Goal: Contribute content: Contribute content

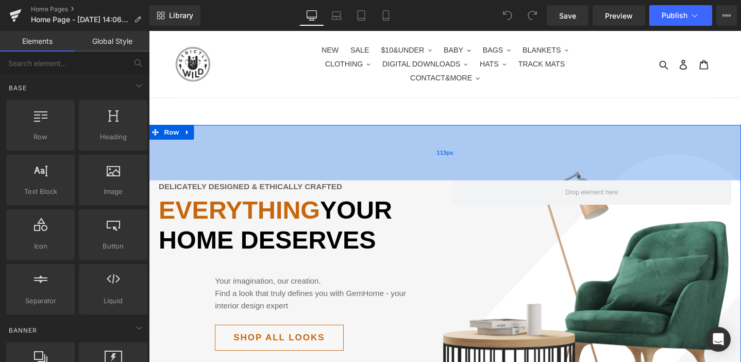
click at [220, 160] on div "113px" at bounding box center [461, 159] width 624 height 58
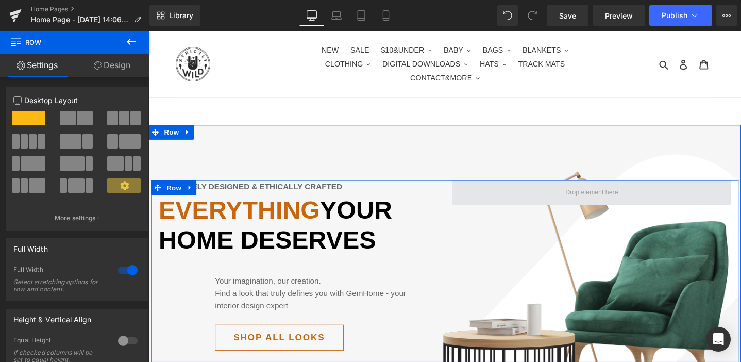
click at [534, 193] on span at bounding box center [616, 201] width 294 height 26
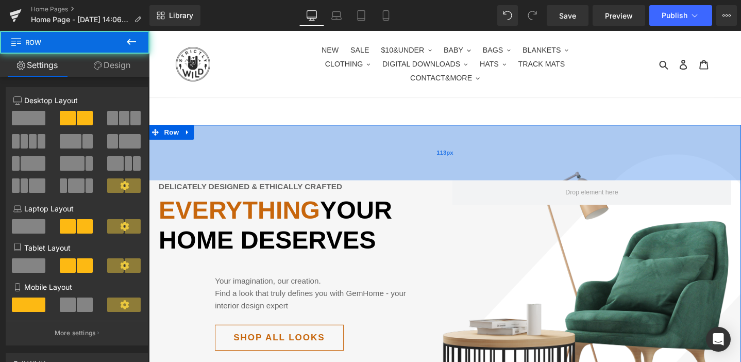
click at [286, 146] on div "113px" at bounding box center [461, 159] width 624 height 58
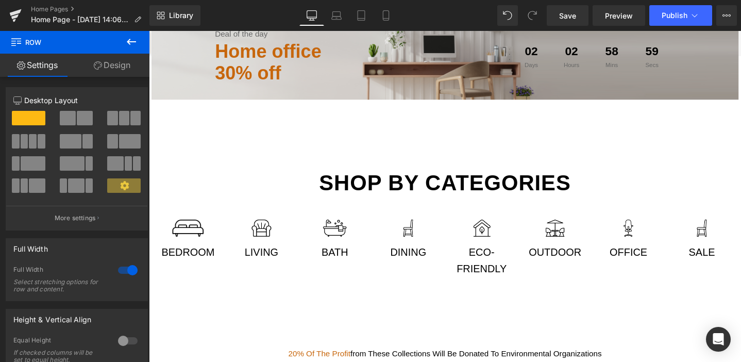
scroll to position [443, 0]
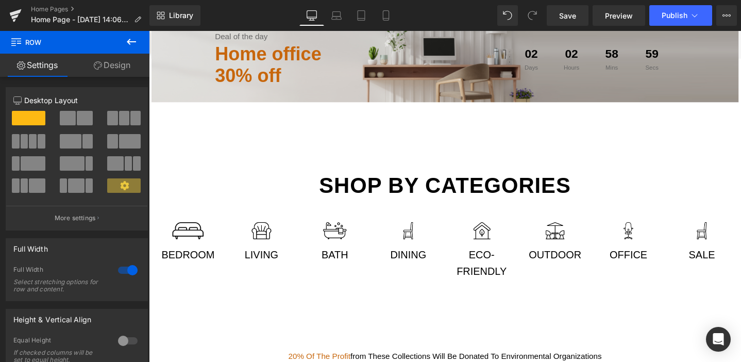
click at [271, 258] on div "Living Text Block" at bounding box center [268, 267] width 62 height 18
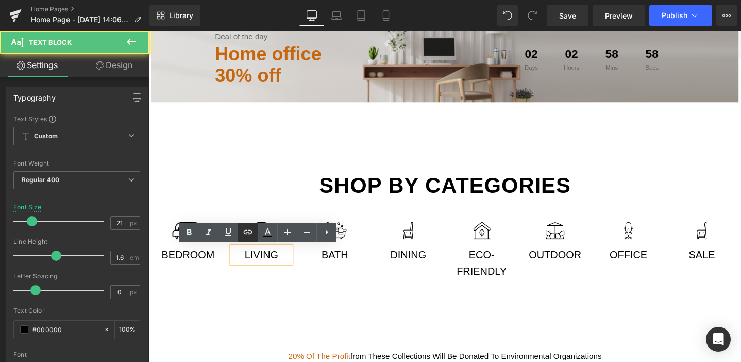
click at [252, 224] on link at bounding box center [248, 233] width 20 height 20
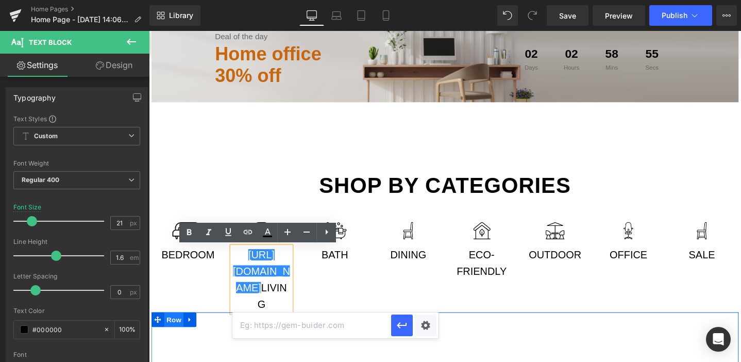
click at [167, 335] on span "Row" at bounding box center [175, 334] width 21 height 15
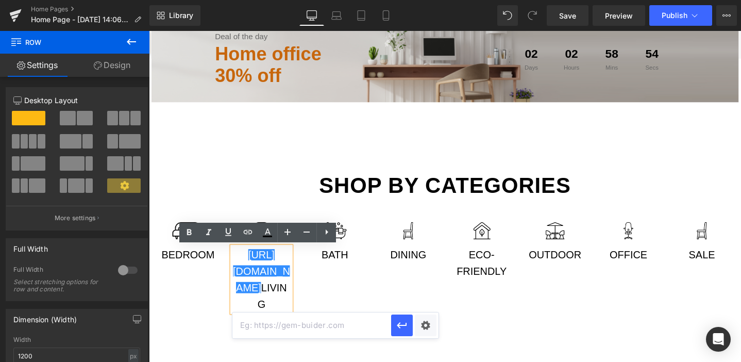
click at [522, 313] on div "Image Bedroom Text Block Image https://gem-3910432.net Living Text Block Image …" at bounding box center [461, 268] width 619 height 120
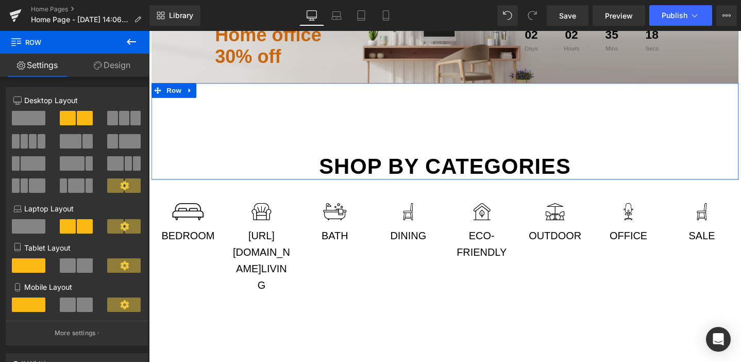
scroll to position [465, 0]
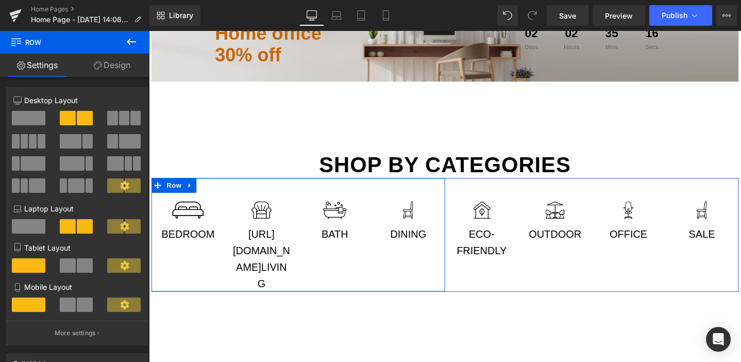
click at [275, 283] on p "https://gem-3910432.net Living" at bounding box center [268, 271] width 62 height 69
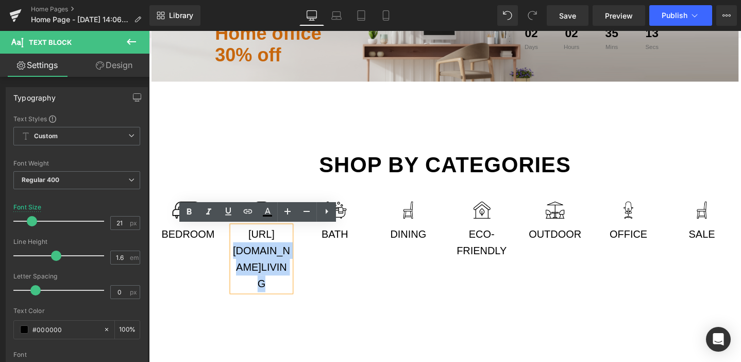
drag, startPoint x: 292, startPoint y: 295, endPoint x: 274, endPoint y: 243, distance: 55.6
click at [274, 243] on p "https://gem-3910432.net Living" at bounding box center [268, 271] width 62 height 69
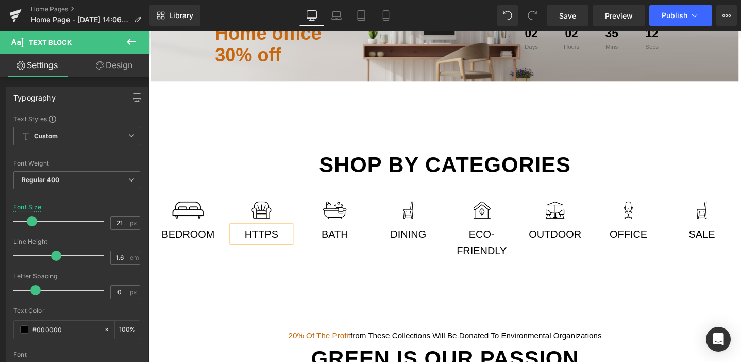
click at [274, 243] on p "https" at bounding box center [268, 246] width 62 height 18
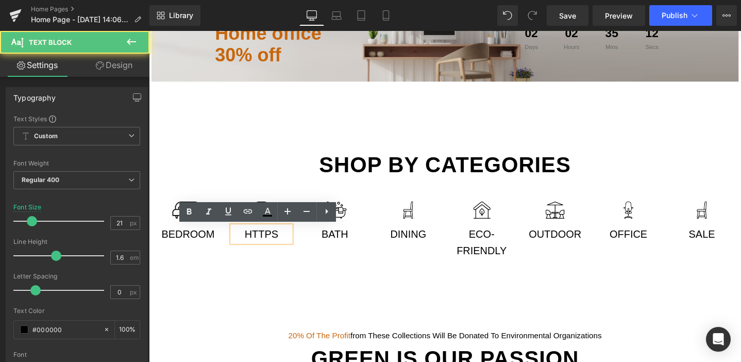
click at [274, 243] on p "https" at bounding box center [268, 246] width 62 height 18
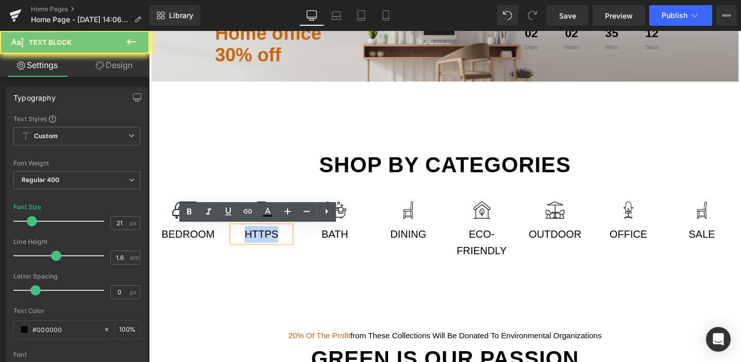
click at [274, 243] on p "https" at bounding box center [268, 246] width 62 height 18
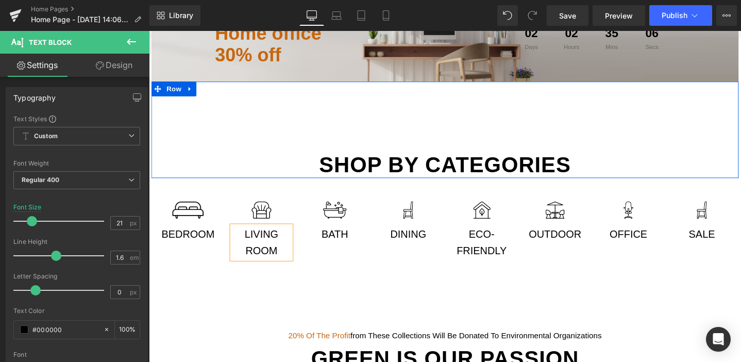
click at [723, 133] on div "Shop by categories Text Block Row" at bounding box center [461, 136] width 619 height 102
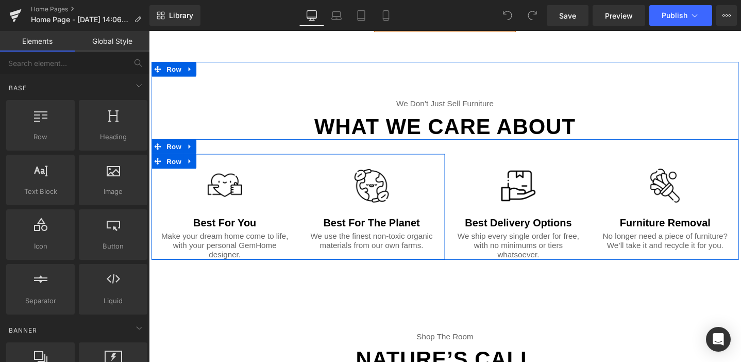
scroll to position [1594, 0]
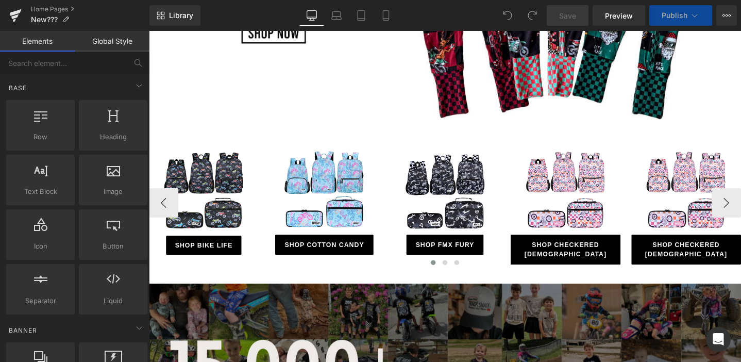
scroll to position [647, 0]
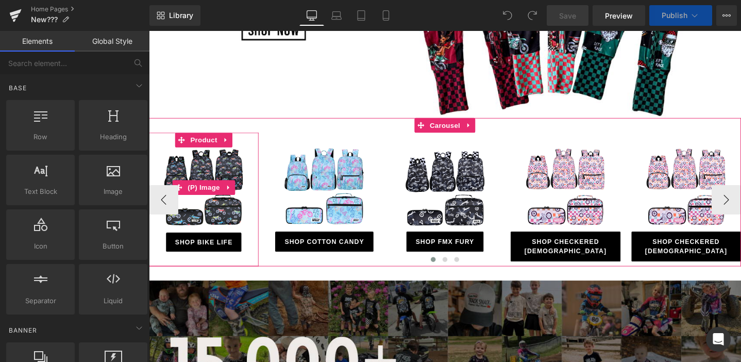
click at [253, 173] on div "Sale Off" at bounding box center [206, 196] width 105 height 85
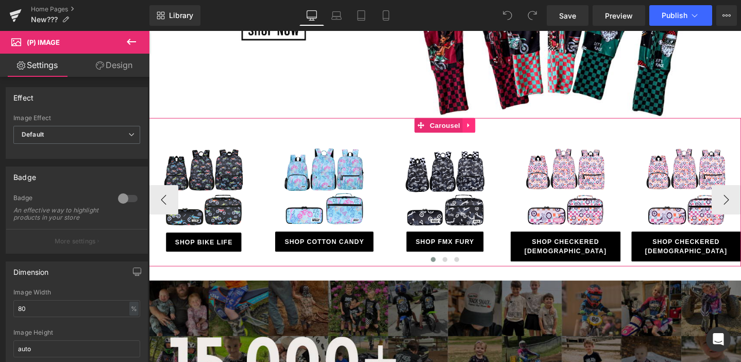
click at [488, 134] on icon at bounding box center [486, 131] width 7 height 8
click at [480, 130] on icon at bounding box center [479, 130] width 7 height 7
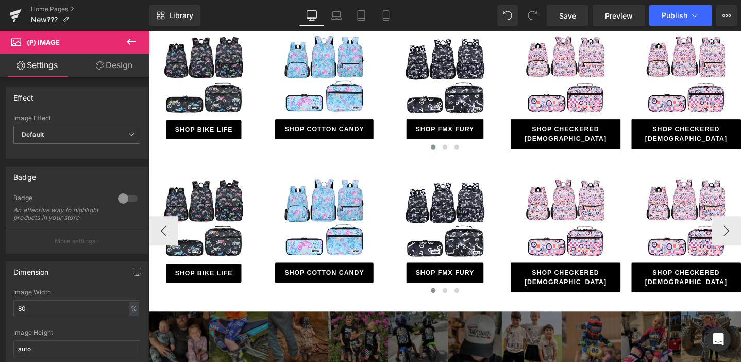
scroll to position [681, 0]
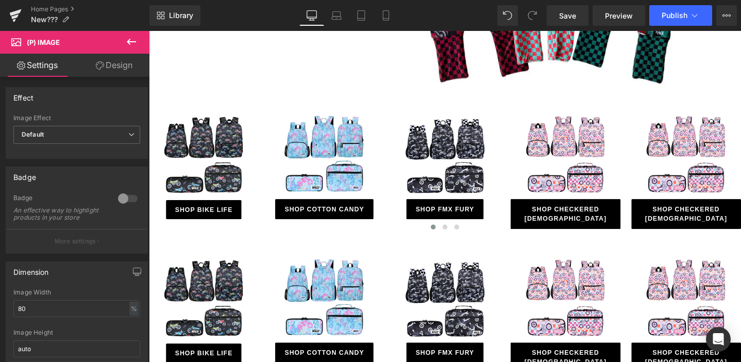
click at [137, 43] on icon at bounding box center [131, 42] width 12 height 12
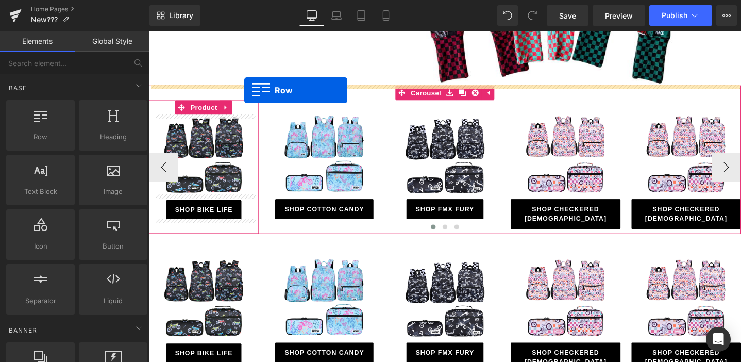
drag, startPoint x: 182, startPoint y: 157, endPoint x: 250, endPoint y: 93, distance: 93.0
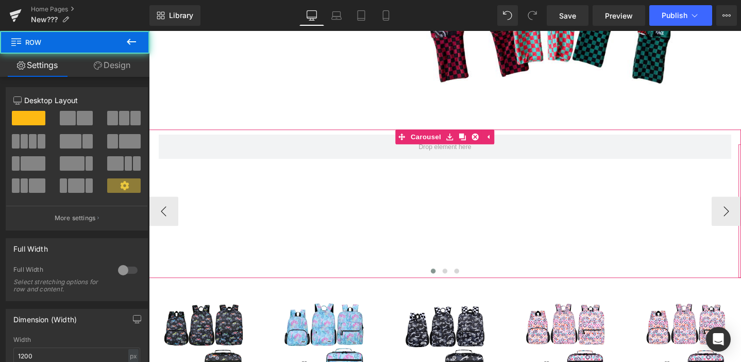
click at [304, 167] on div "Sale Off (P) Image SHOP BIKE LIFE Button Product" at bounding box center [461, 220] width 624 height 141
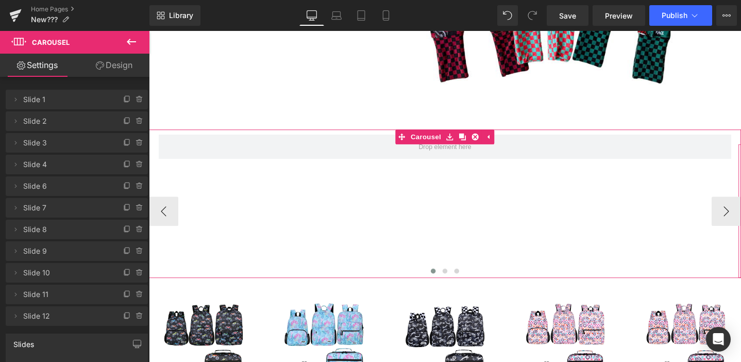
click at [291, 161] on div "Sale Off (P) Image SHOP BIKE LIFE Button Product" at bounding box center [461, 220] width 624 height 141
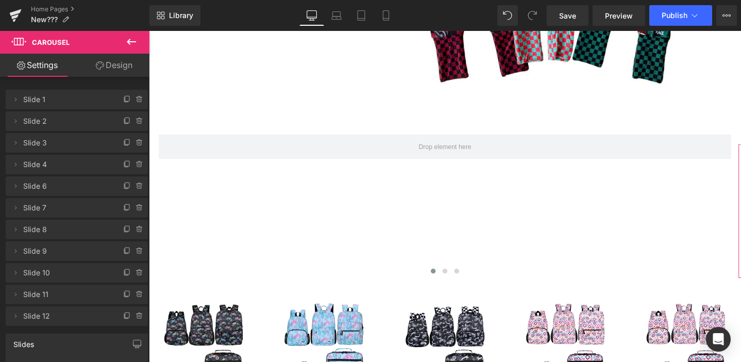
click at [129, 39] on icon at bounding box center [131, 42] width 12 height 12
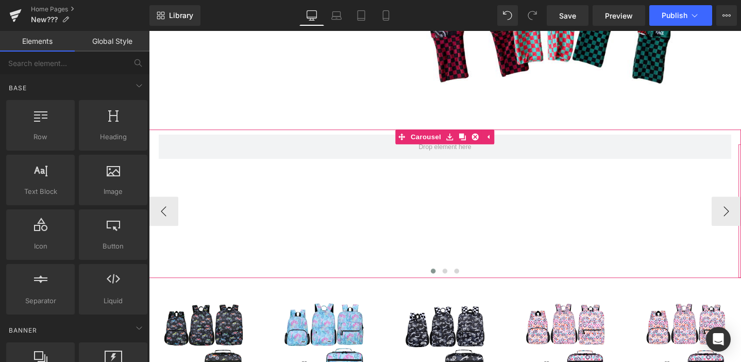
click at [285, 151] on div "Sale Off (P) Image SHOP BIKE LIFE Button Product" at bounding box center [461, 220] width 624 height 141
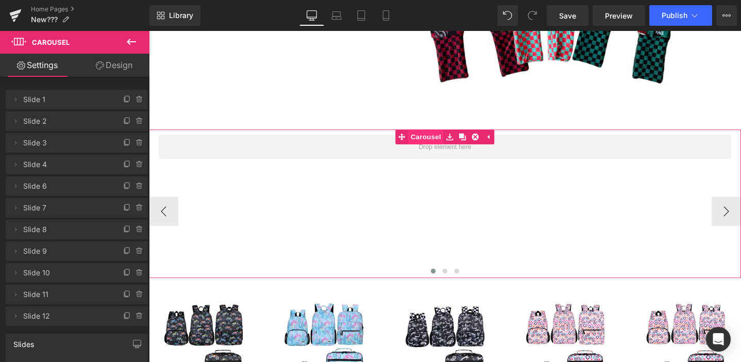
click at [437, 142] on link "Carousel" at bounding box center [434, 142] width 51 height 15
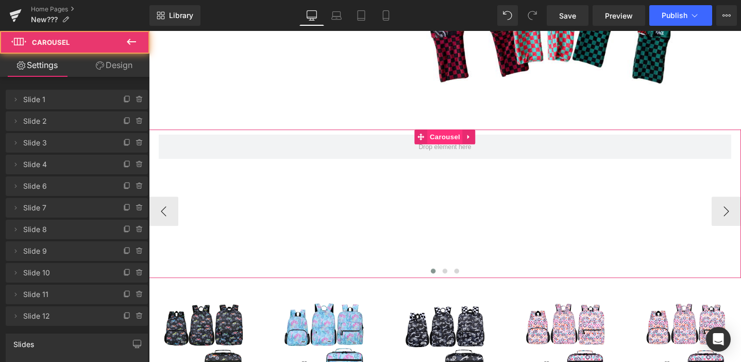
click at [468, 141] on span "Carousel" at bounding box center [460, 142] width 37 height 15
click at [435, 143] on icon at bounding box center [435, 142] width 7 height 7
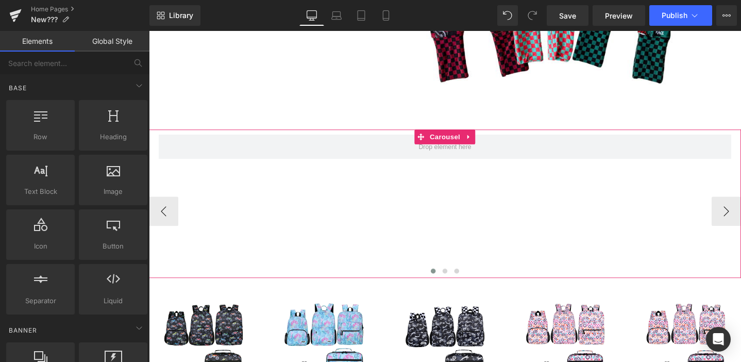
click at [300, 160] on div "Sale Off (P) Image SHOP BIKE LIFE Button Product" at bounding box center [461, 220] width 624 height 141
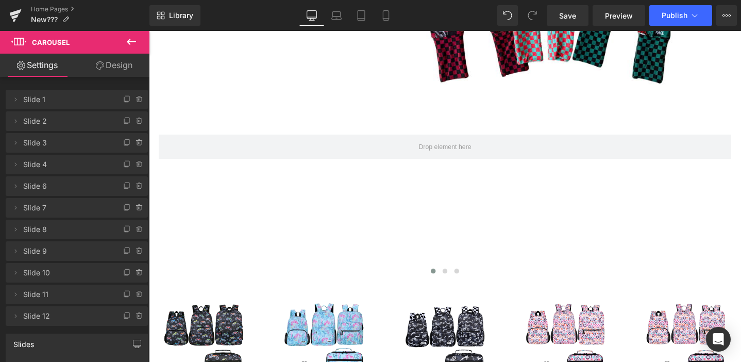
click at [131, 42] on icon at bounding box center [131, 42] width 9 height 6
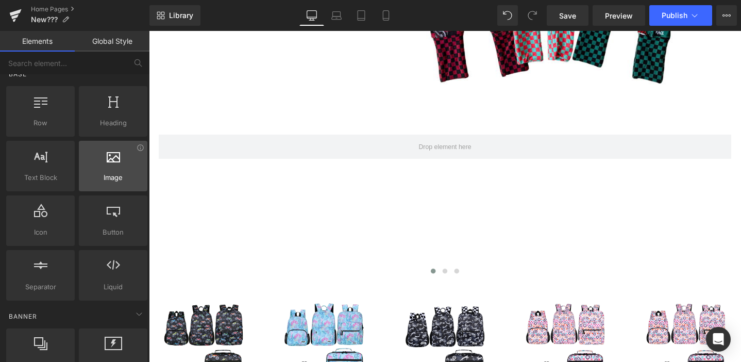
scroll to position [0, 0]
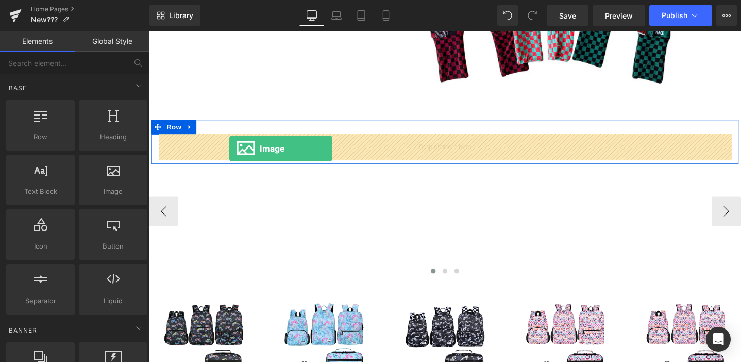
drag, startPoint x: 268, startPoint y: 222, endPoint x: 234, endPoint y: 155, distance: 75.2
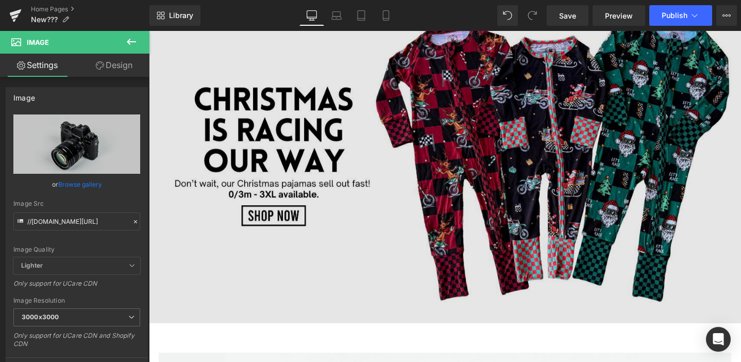
scroll to position [469, 0]
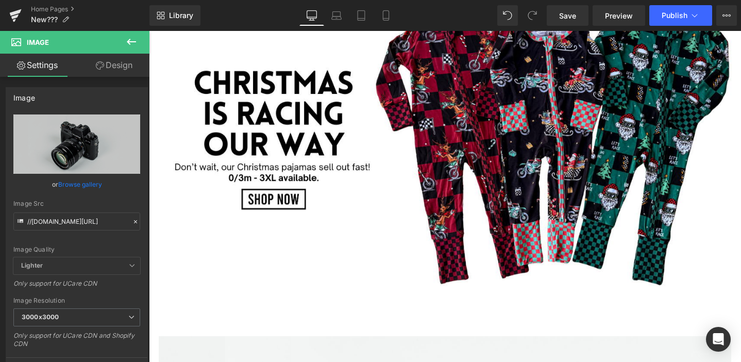
click at [132, 41] on icon at bounding box center [131, 42] width 12 height 12
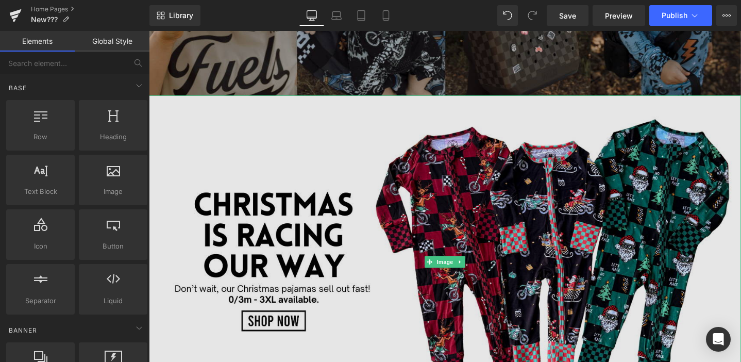
scroll to position [332, 0]
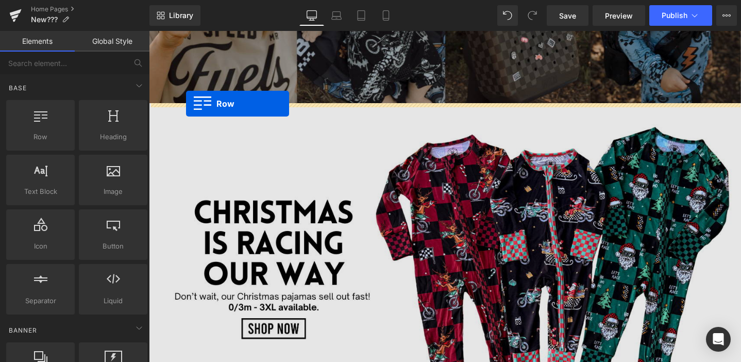
drag, startPoint x: 189, startPoint y: 163, endPoint x: 188, endPoint y: 108, distance: 55.7
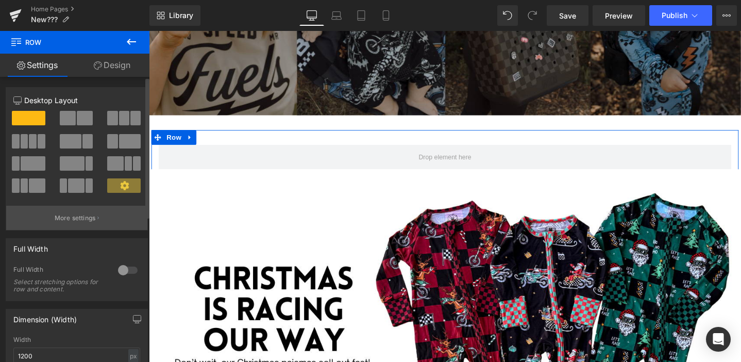
click at [72, 214] on p "More settings" at bounding box center [75, 217] width 41 height 9
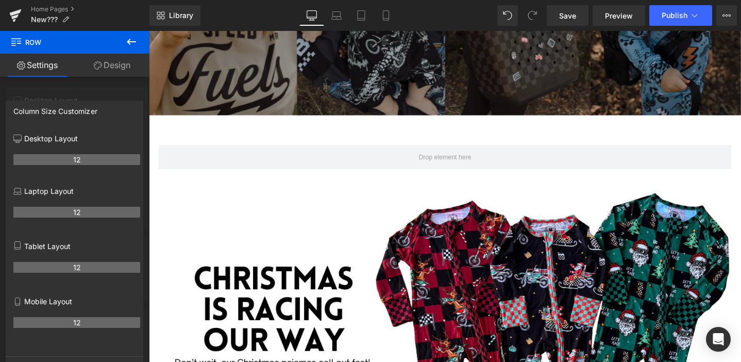
click at [136, 34] on button at bounding box center [131, 42] width 36 height 23
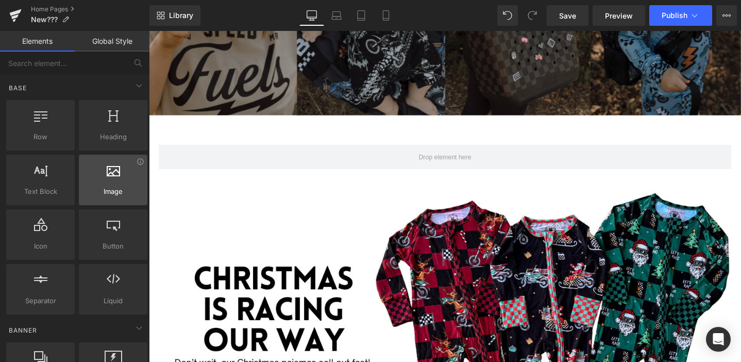
click at [105, 182] on div at bounding box center [113, 174] width 62 height 23
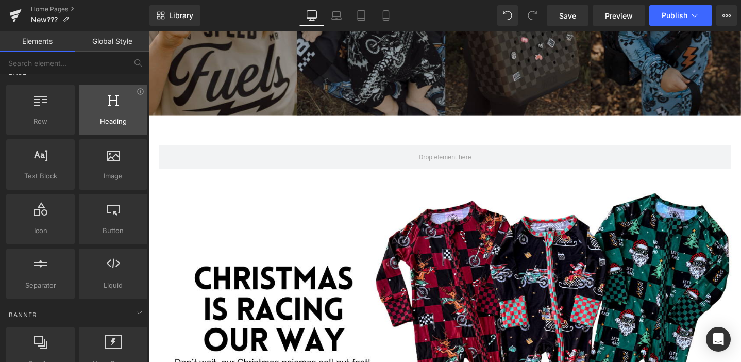
scroll to position [0, 0]
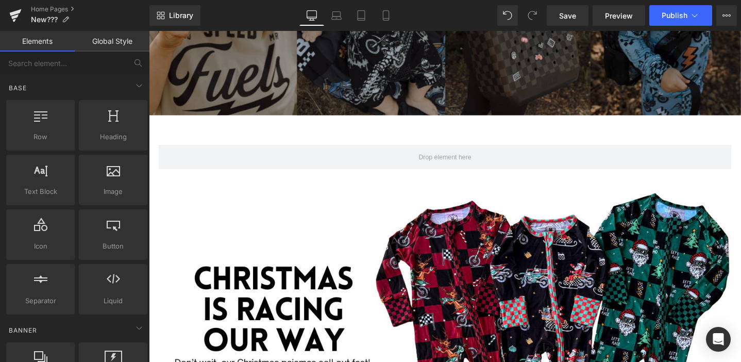
click at [272, 158] on div at bounding box center [461, 341] width 624 height 374
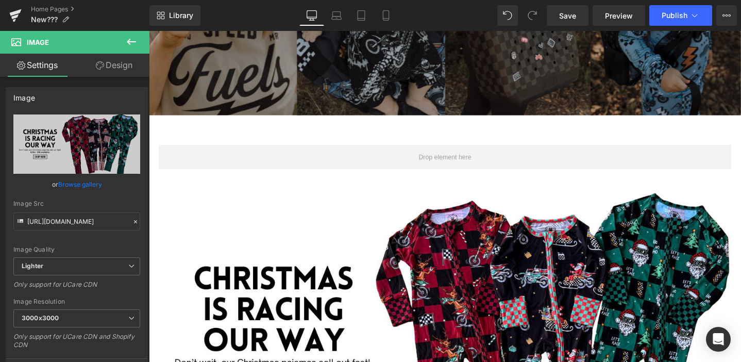
click at [143, 40] on button at bounding box center [131, 42] width 36 height 23
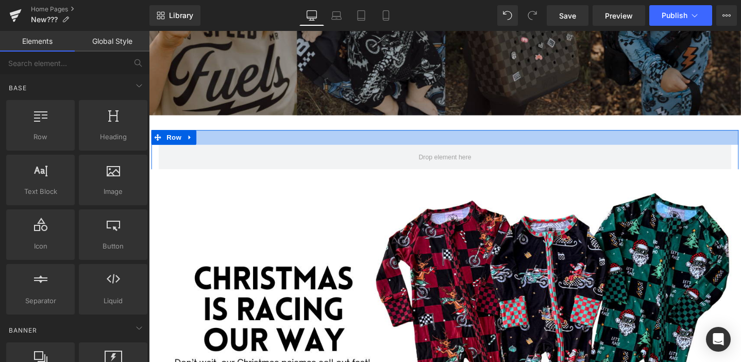
click at [425, 136] on div at bounding box center [461, 143] width 619 height 15
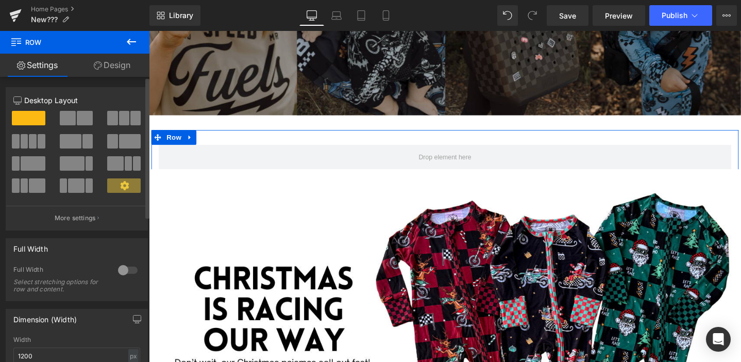
drag, startPoint x: 32, startPoint y: 146, endPoint x: 32, endPoint y: 137, distance: 8.8
click at [32, 137] on span at bounding box center [33, 141] width 8 height 14
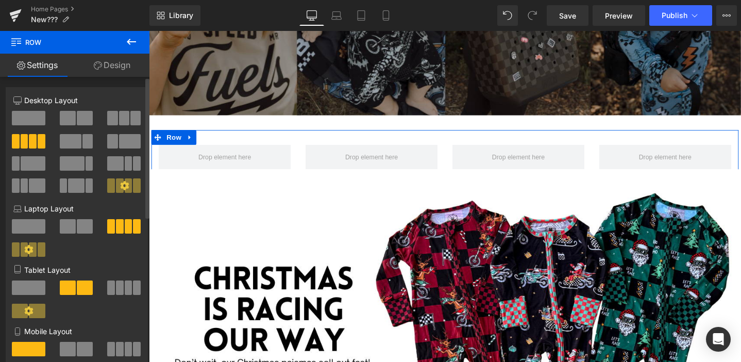
click at [32, 137] on span at bounding box center [33, 141] width 8 height 14
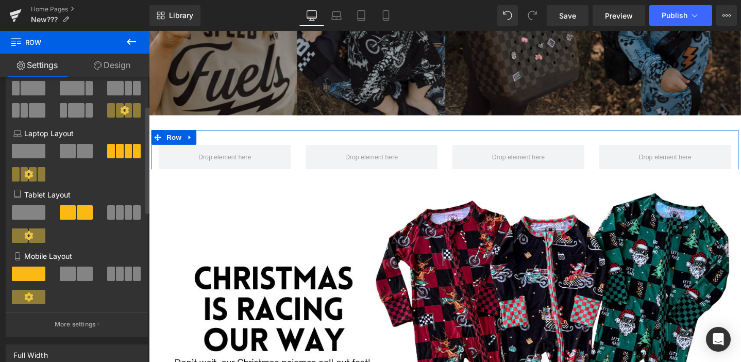
scroll to position [76, 0]
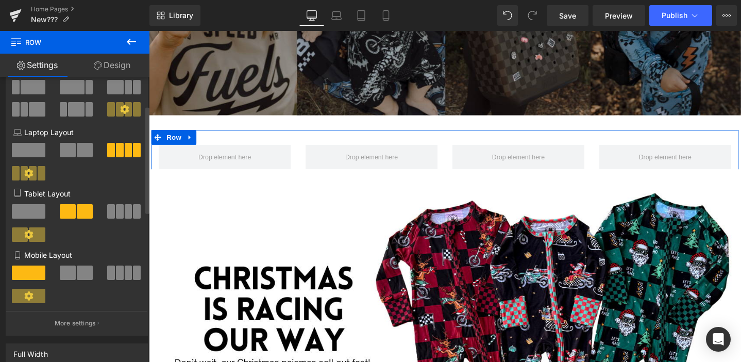
click at [118, 219] on span at bounding box center [120, 211] width 8 height 14
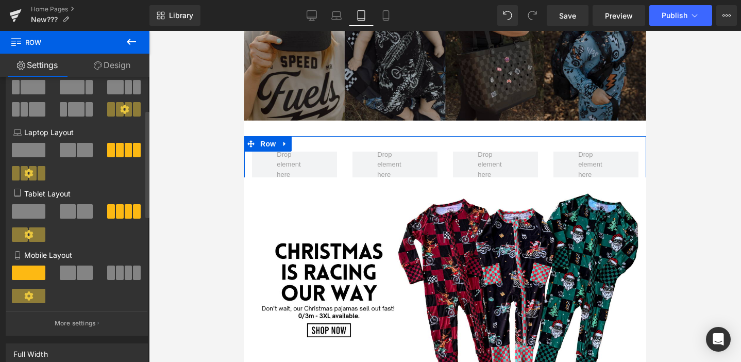
scroll to position [97, 0]
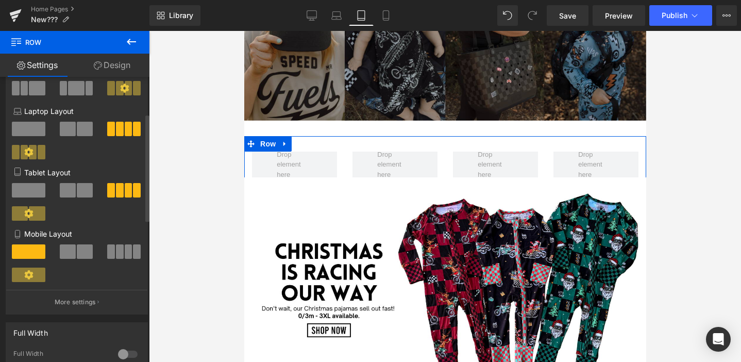
click at [128, 255] on button at bounding box center [124, 251] width 35 height 14
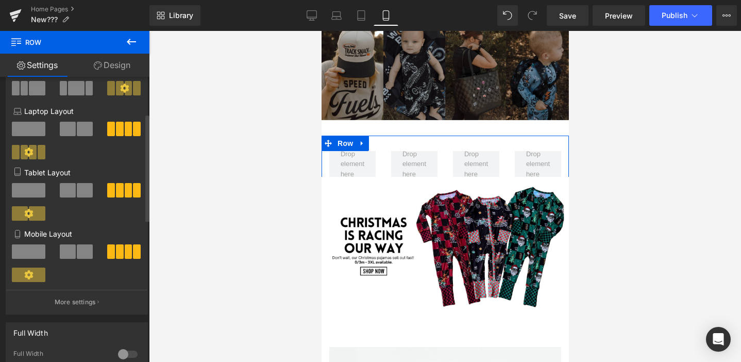
scroll to position [0, 0]
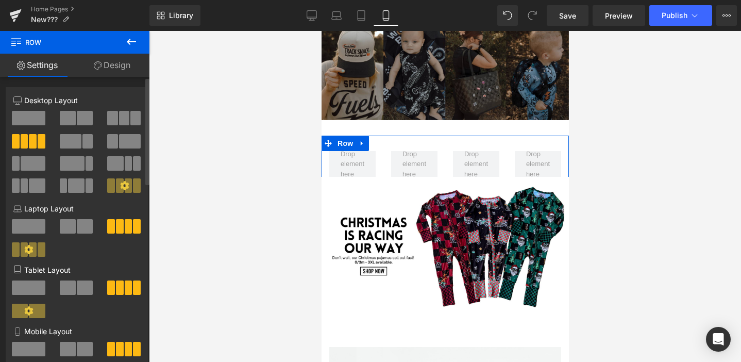
click at [122, 189] on icon at bounding box center [124, 185] width 9 height 9
click at [113, 68] on link "Design" at bounding box center [112, 65] width 75 height 23
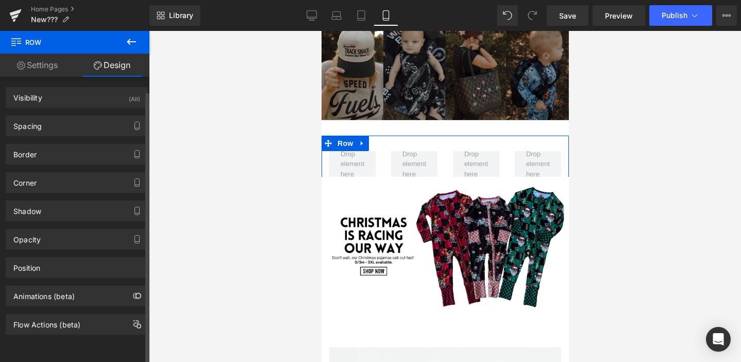
scroll to position [2, 0]
click at [53, 60] on link "Settings" at bounding box center [37, 65] width 75 height 23
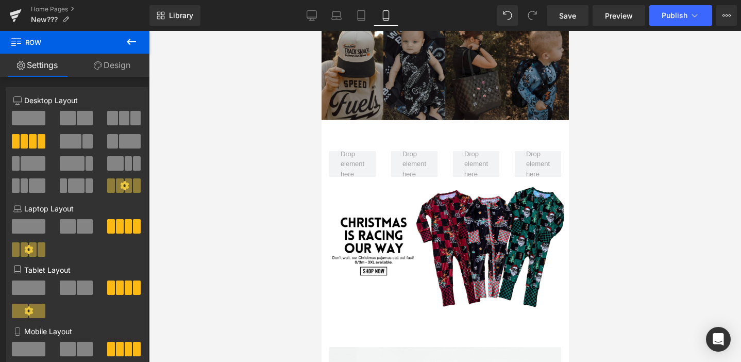
click at [131, 41] on icon at bounding box center [131, 42] width 12 height 12
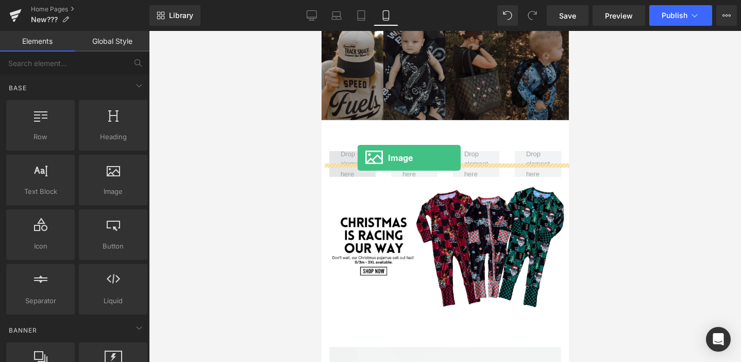
drag, startPoint x: 440, startPoint y: 219, endPoint x: 357, endPoint y: 158, distance: 102.5
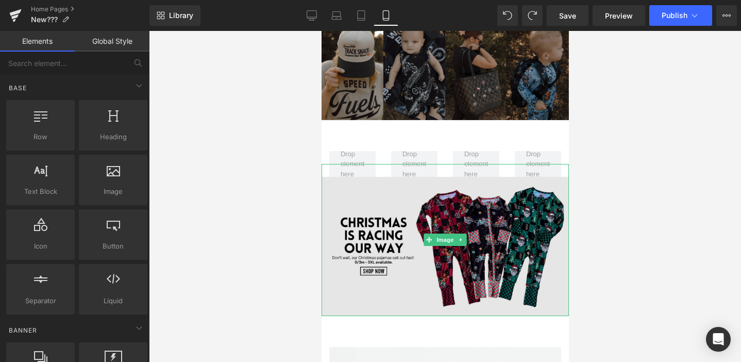
click at [440, 192] on img at bounding box center [444, 246] width 247 height 139
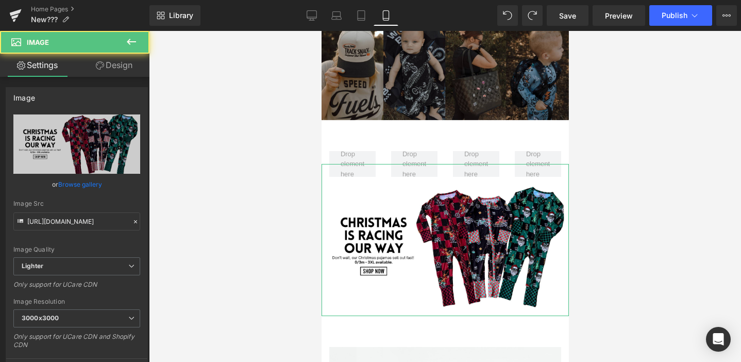
click at [117, 68] on link "Design" at bounding box center [114, 65] width 75 height 23
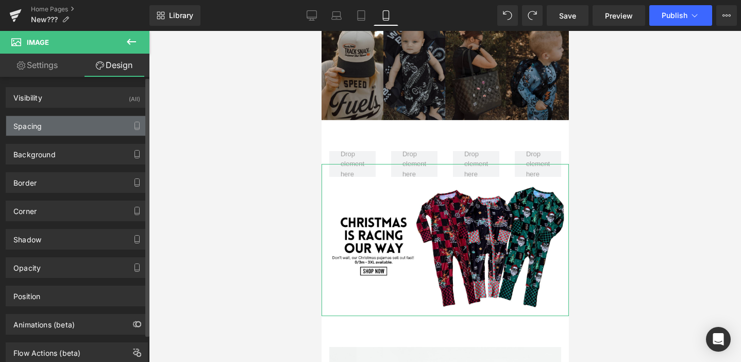
click at [74, 130] on div "Spacing" at bounding box center [76, 126] width 141 height 20
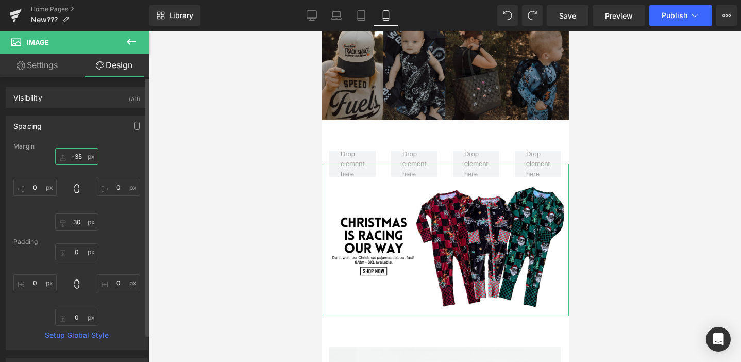
click at [78, 155] on input "text" at bounding box center [76, 156] width 43 height 17
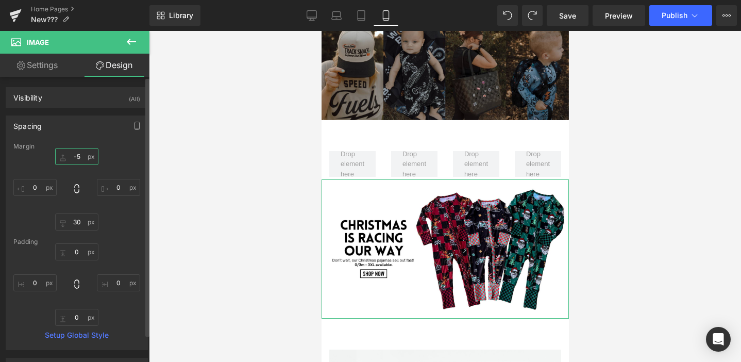
type input "-"
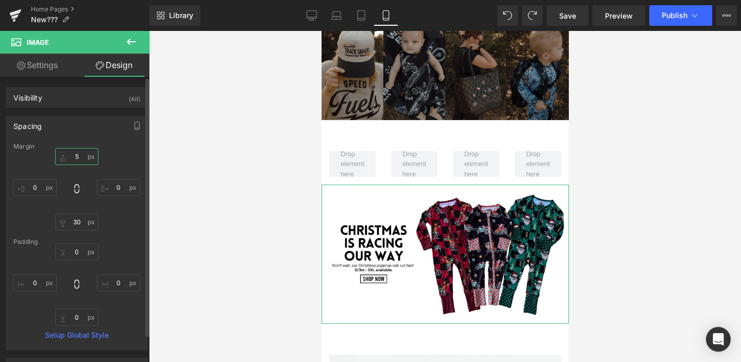
type input "50"
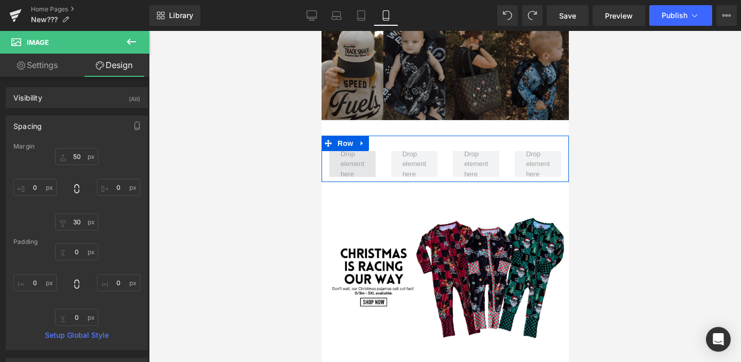
click at [363, 168] on span at bounding box center [352, 164] width 31 height 36
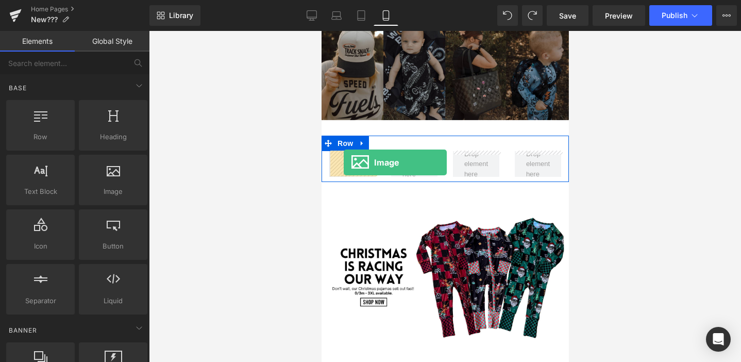
drag, startPoint x: 437, startPoint y: 212, endPoint x: 343, endPoint y: 162, distance: 106.6
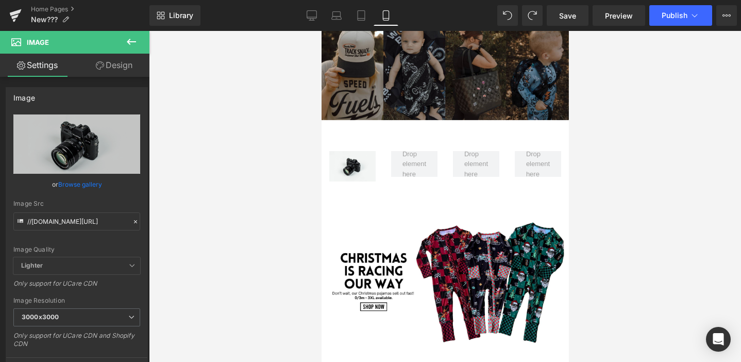
click at [133, 40] on icon at bounding box center [131, 42] width 12 height 12
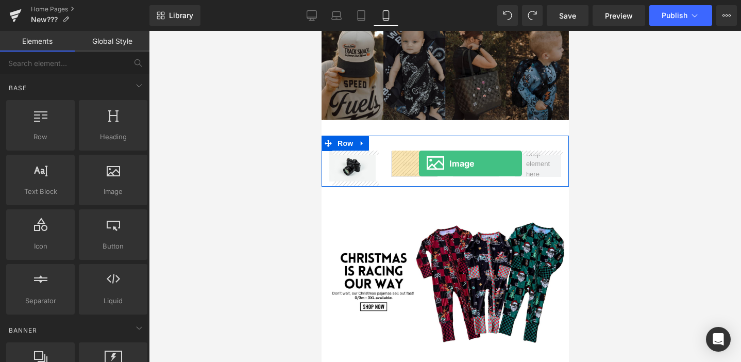
drag, startPoint x: 437, startPoint y: 211, endPoint x: 419, endPoint y: 163, distance: 51.2
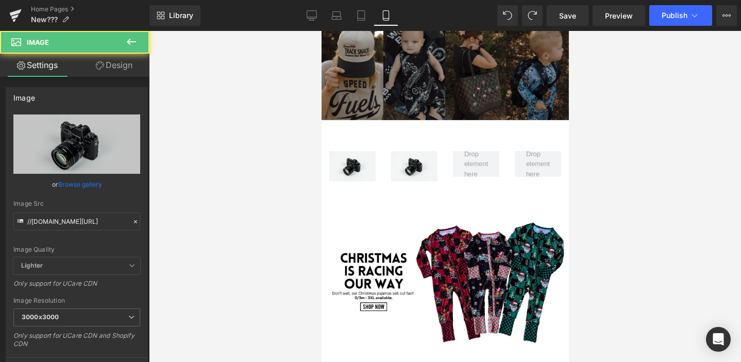
click at [137, 48] on button at bounding box center [131, 42] width 36 height 23
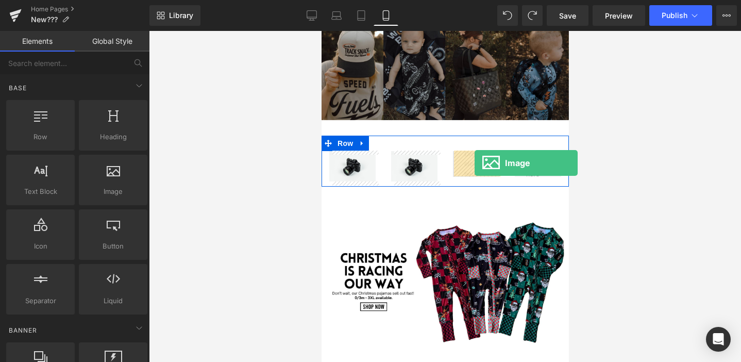
drag, startPoint x: 436, startPoint y: 223, endPoint x: 474, endPoint y: 163, distance: 71.2
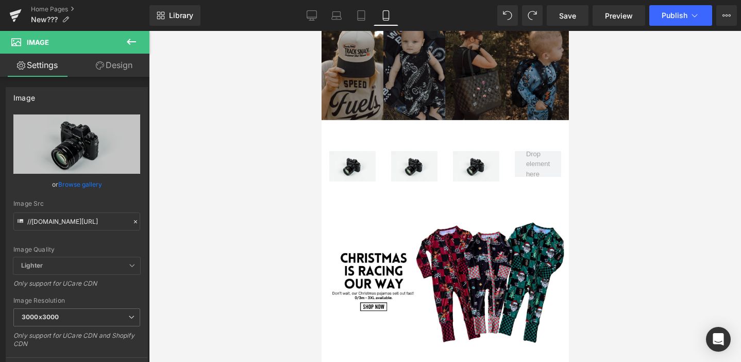
click at [133, 48] on button at bounding box center [131, 42] width 36 height 23
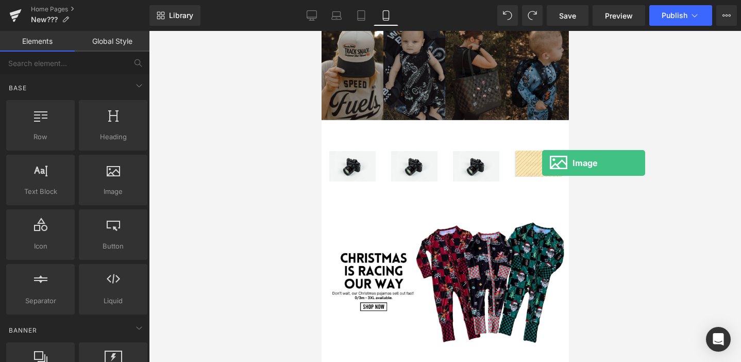
drag, startPoint x: 441, startPoint y: 211, endPoint x: 542, endPoint y: 163, distance: 111.6
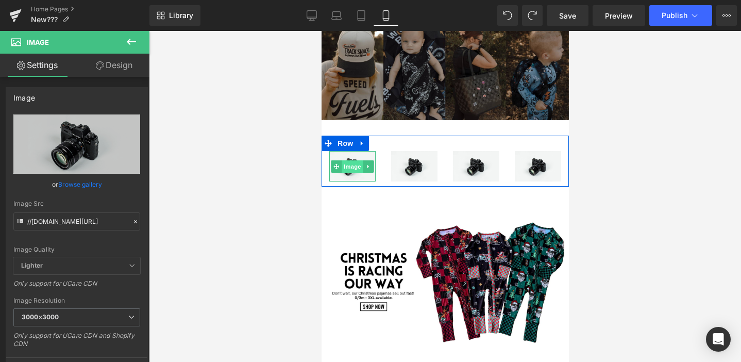
click at [357, 170] on span "Image" at bounding box center [352, 166] width 22 height 12
click at [384, 158] on div "Image" at bounding box center [414, 166] width 62 height 31
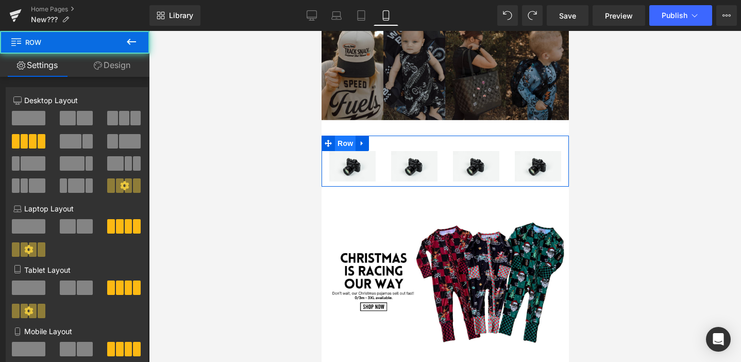
click at [344, 148] on span "Row" at bounding box center [345, 143] width 21 height 15
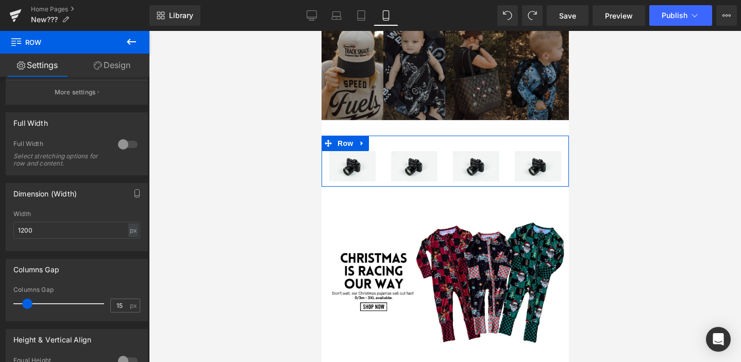
scroll to position [310, 0]
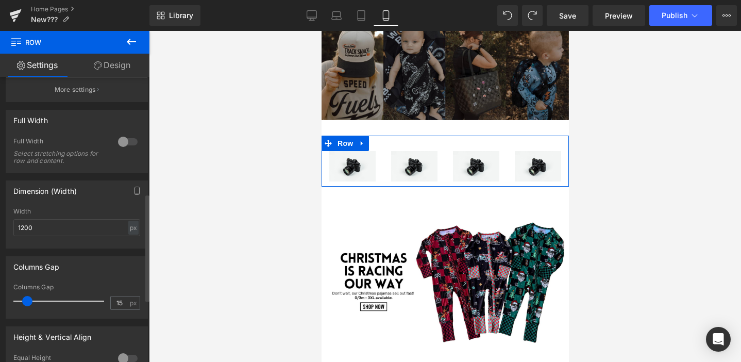
click at [122, 144] on div at bounding box center [127, 142] width 25 height 16
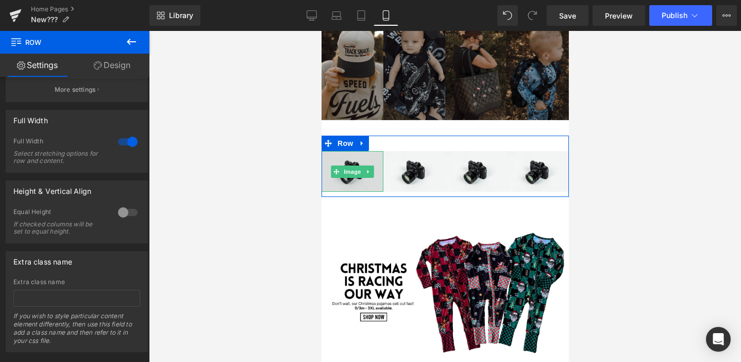
click at [349, 178] on img at bounding box center [352, 171] width 62 height 41
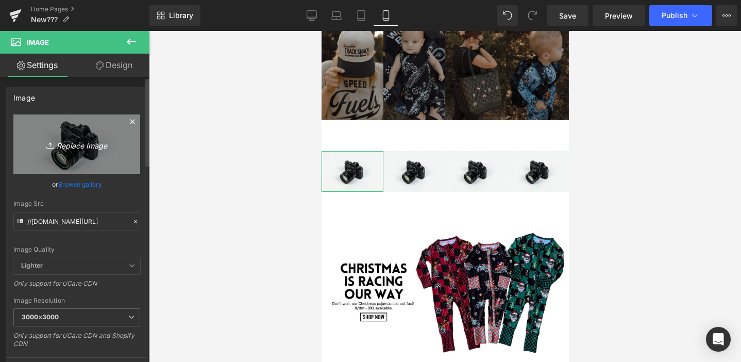
click at [105, 166] on link "Replace Image" at bounding box center [76, 143] width 127 height 59
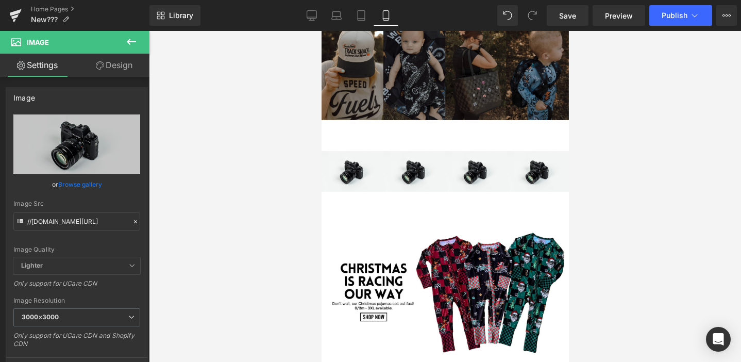
type input "C:\fakepath\4.png"
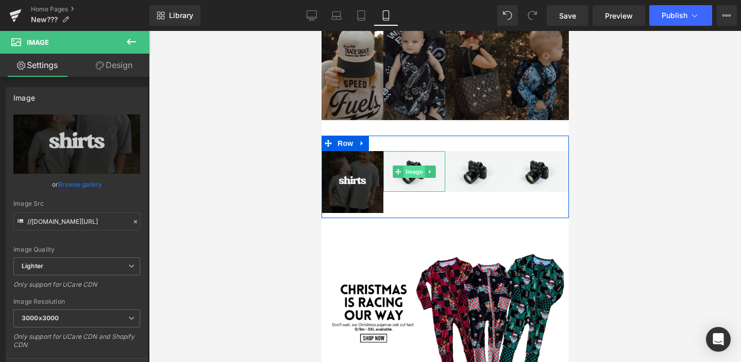
click at [412, 171] on span "Image" at bounding box center [414, 172] width 22 height 12
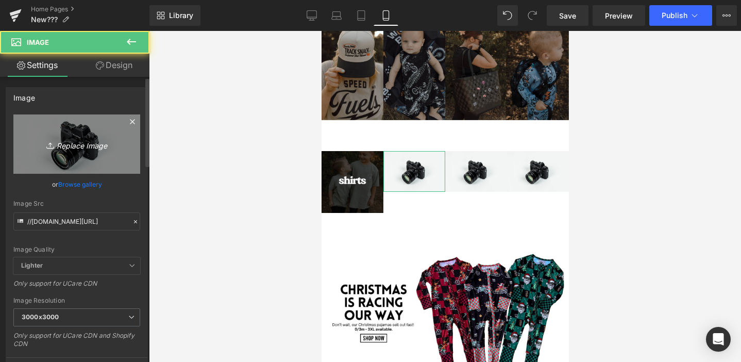
click at [87, 144] on icon "Replace Image" at bounding box center [77, 144] width 82 height 13
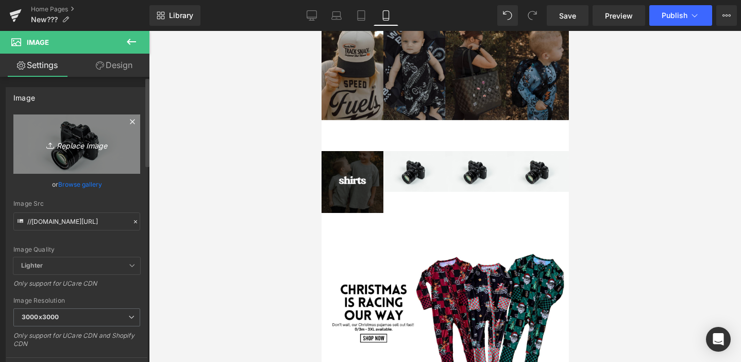
type input "C:\fakepath\5.png"
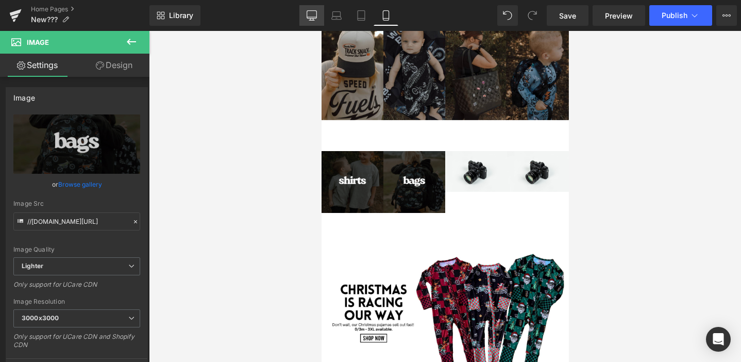
click at [312, 9] on link "Desktop" at bounding box center [312, 15] width 25 height 21
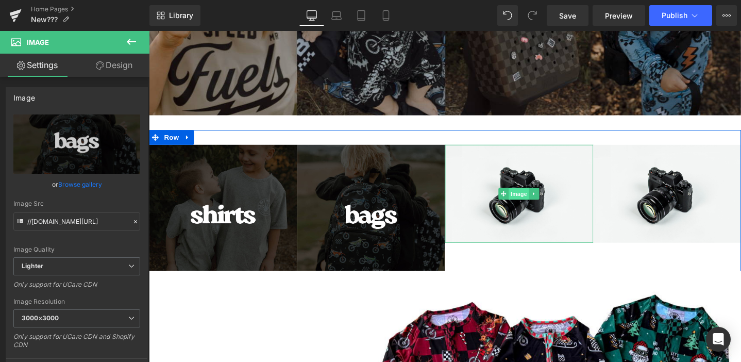
click at [543, 202] on span "Image" at bounding box center [539, 202] width 22 height 12
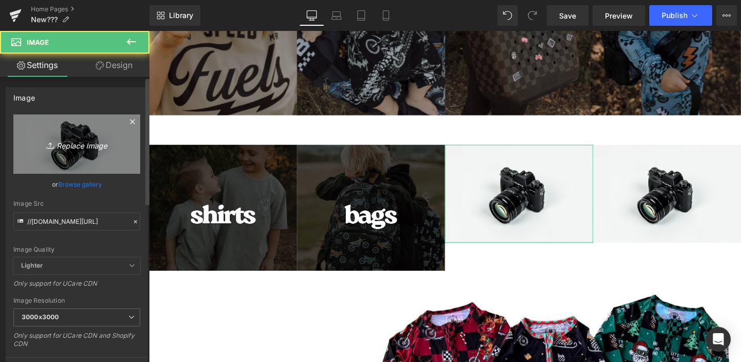
click at [102, 152] on link "Replace Image" at bounding box center [76, 143] width 127 height 59
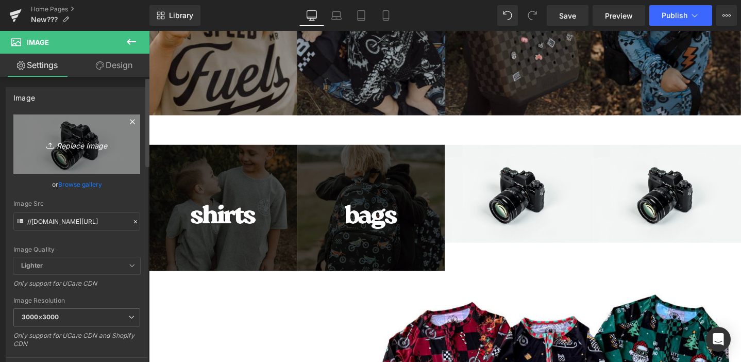
type input "C:\fakepath\2.png"
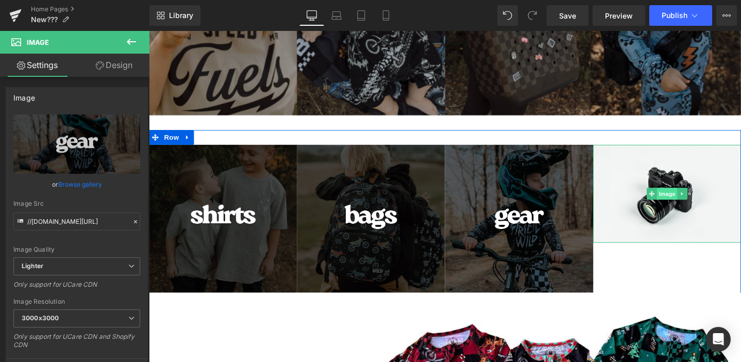
click at [697, 204] on span "Image" at bounding box center [695, 202] width 22 height 12
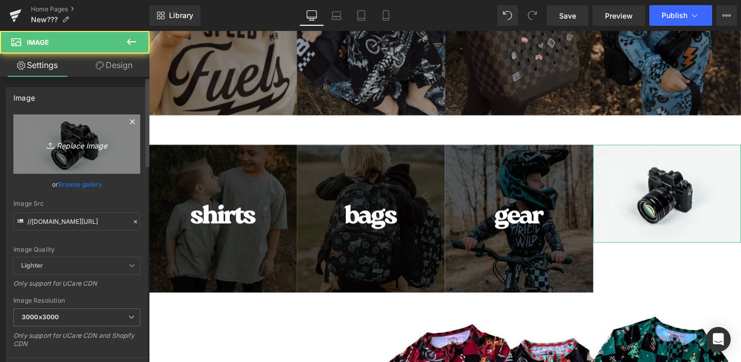
click at [73, 140] on icon "Replace Image" at bounding box center [77, 144] width 82 height 13
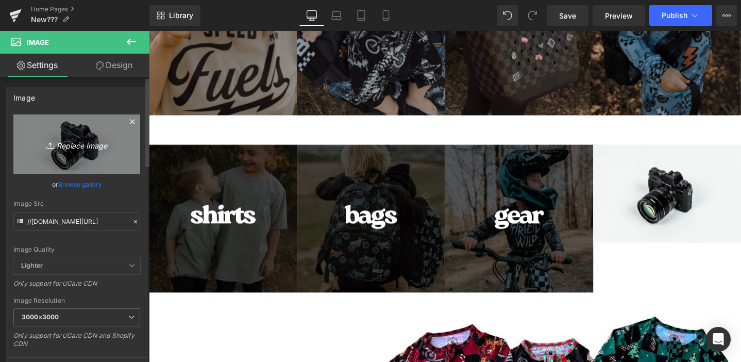
type input "C:\fakepath\6.png"
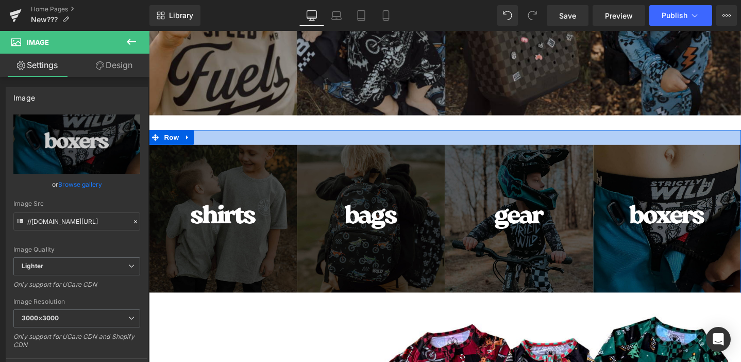
click at [221, 142] on div at bounding box center [461, 143] width 624 height 15
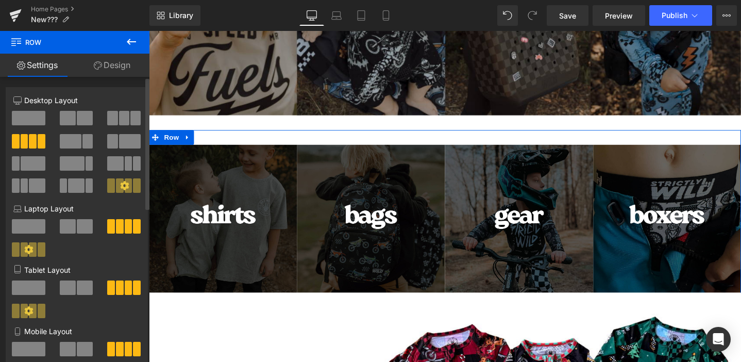
click at [121, 189] on icon at bounding box center [124, 185] width 9 height 9
click at [104, 60] on link "Design" at bounding box center [112, 65] width 75 height 23
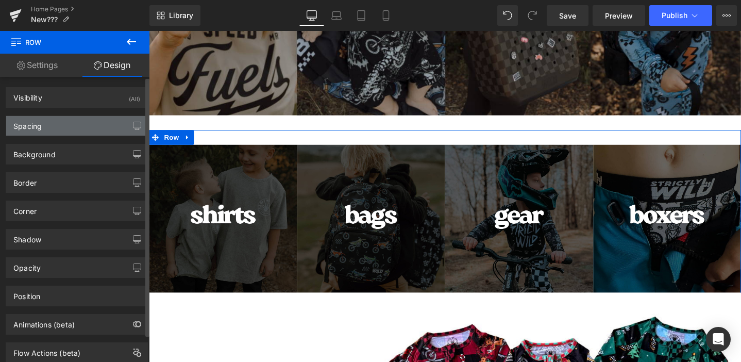
click at [83, 120] on div "Spacing" at bounding box center [76, 126] width 141 height 20
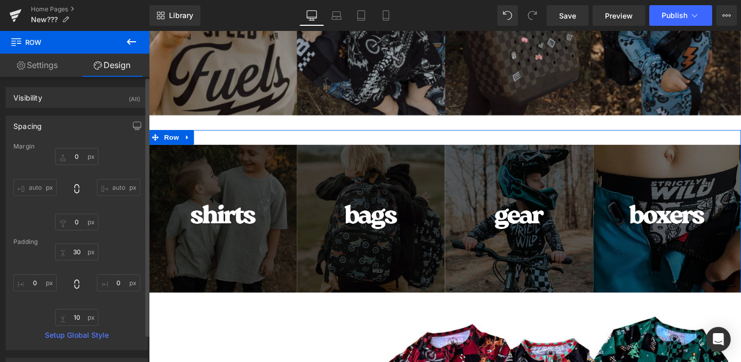
click at [97, 124] on div "Spacing" at bounding box center [76, 126] width 141 height 20
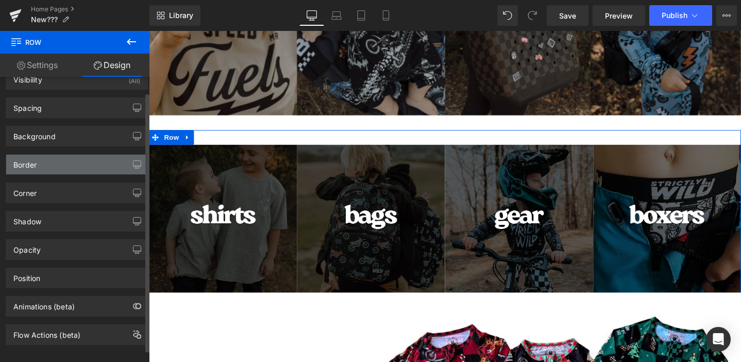
scroll to position [30, 0]
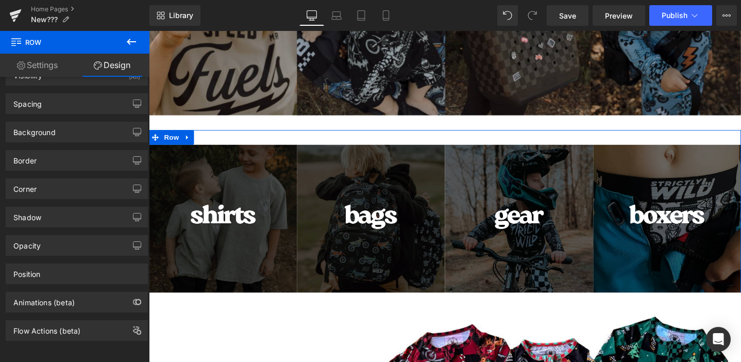
click at [58, 74] on link "Settings" at bounding box center [37, 65] width 75 height 23
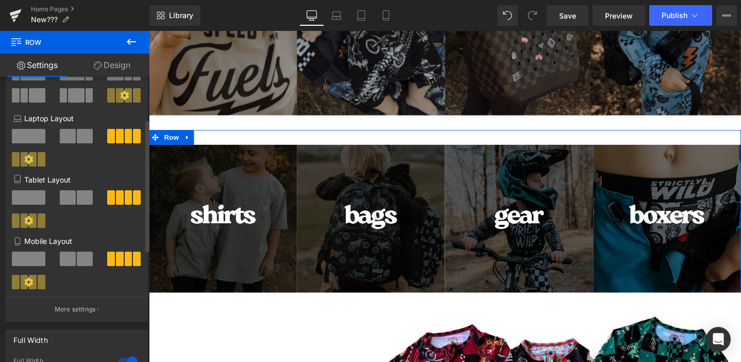
scroll to position [91, 0]
click at [29, 223] on icon at bounding box center [29, 220] width 9 height 9
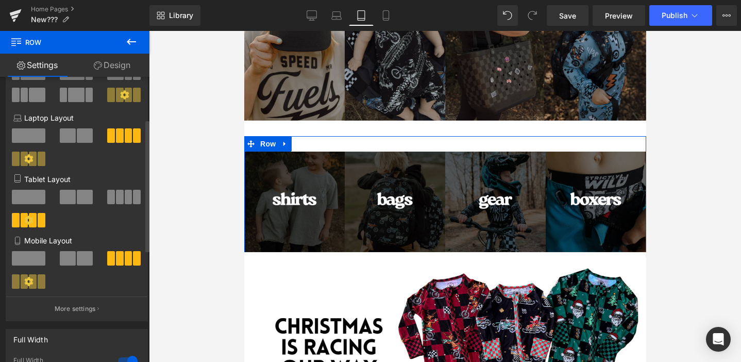
click at [116, 92] on span at bounding box center [120, 95] width 8 height 14
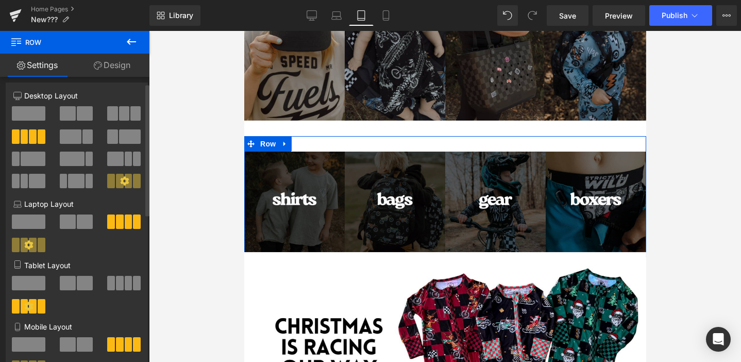
scroll to position [3, 0]
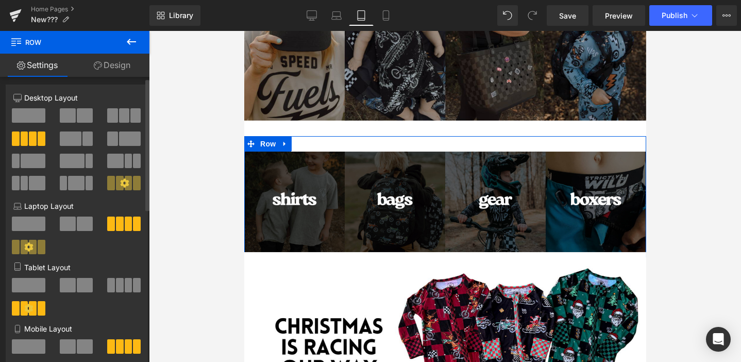
click at [34, 138] on span at bounding box center [33, 138] width 8 height 14
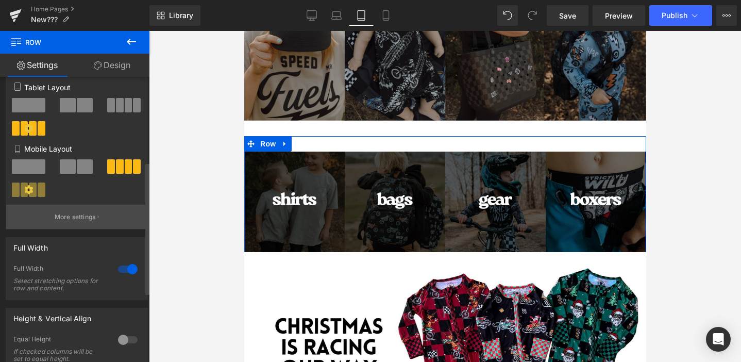
click at [81, 226] on button "More settings" at bounding box center [76, 217] width 141 height 24
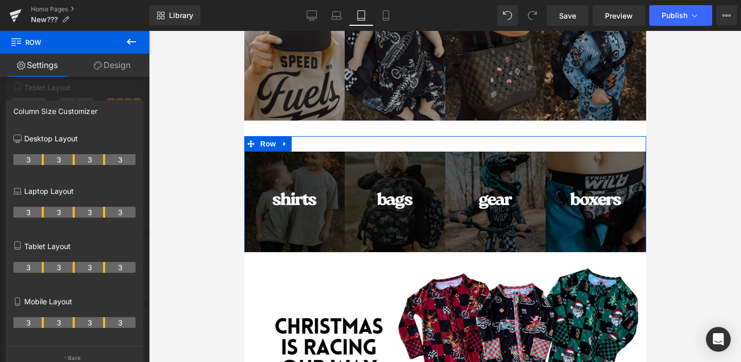
click at [43, 93] on div at bounding box center [75, 199] width 150 height 336
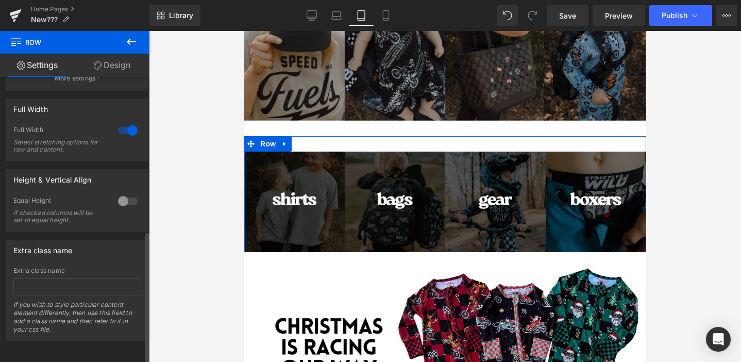
scroll to position [0, 0]
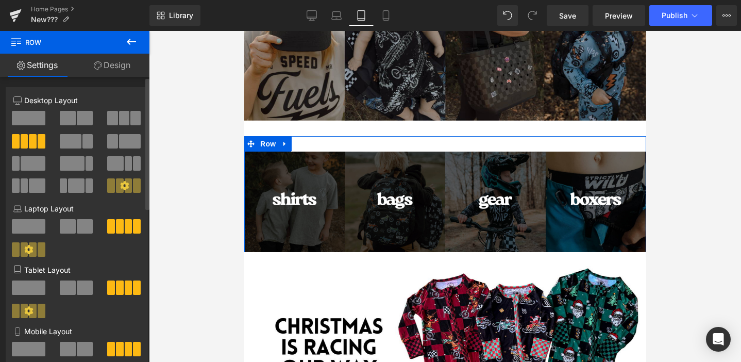
click at [32, 141] on span at bounding box center [33, 141] width 8 height 14
click at [127, 190] on span at bounding box center [129, 185] width 8 height 14
click at [122, 187] on icon at bounding box center [124, 185] width 9 height 9
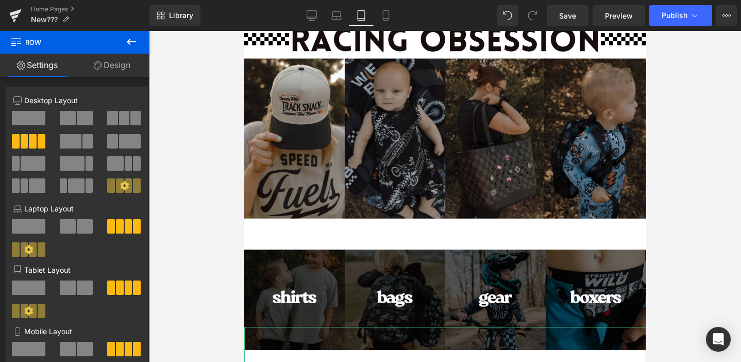
scroll to position [119, 0]
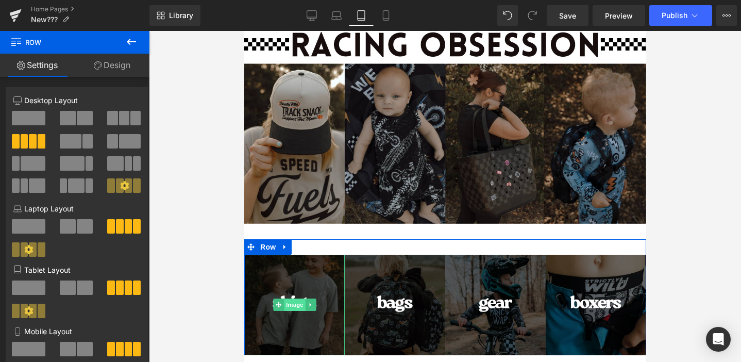
click at [297, 301] on span "Image" at bounding box center [295, 305] width 22 height 12
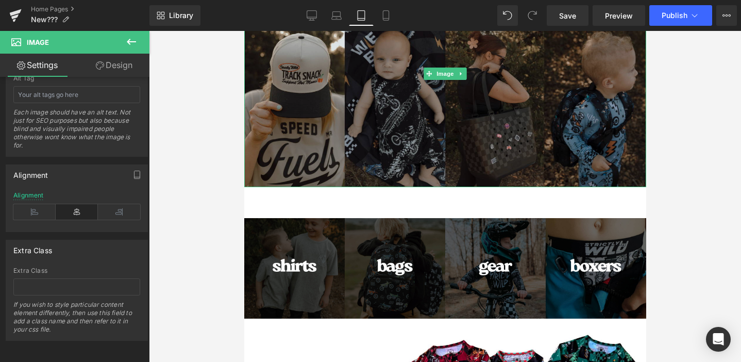
scroll to position [207, 0]
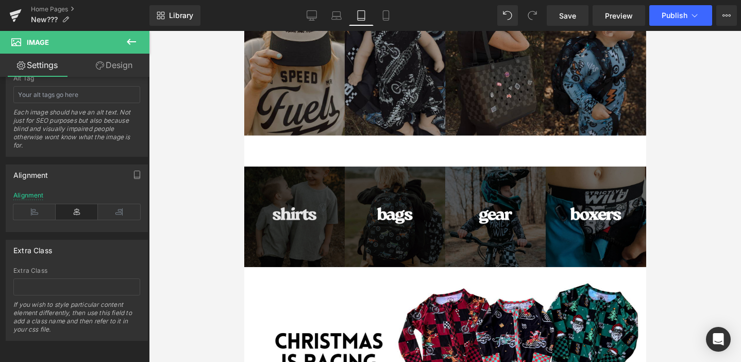
click at [326, 175] on img at bounding box center [294, 217] width 101 height 101
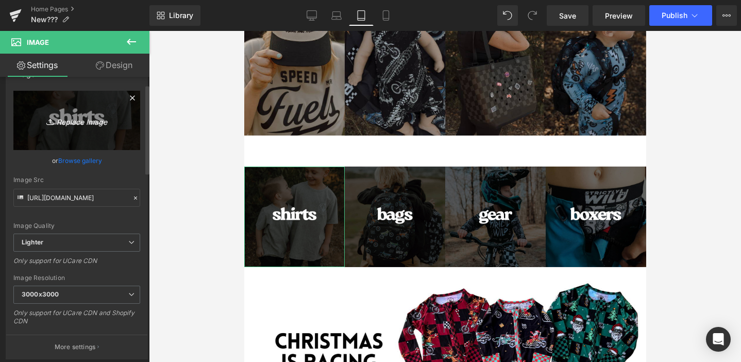
scroll to position [0, 0]
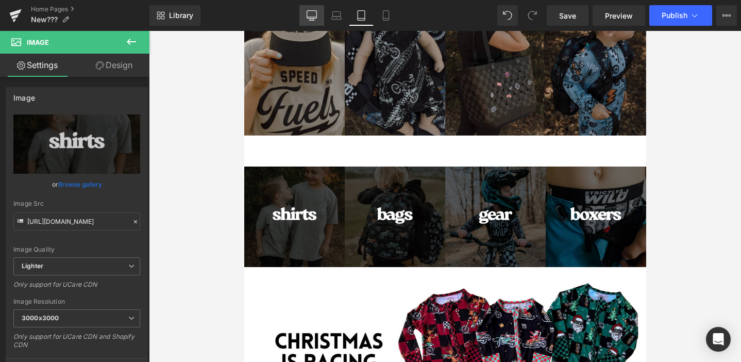
click at [320, 21] on link "Desktop" at bounding box center [312, 15] width 25 height 21
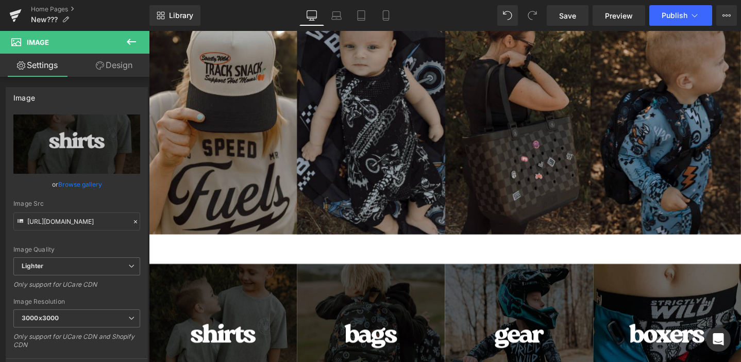
scroll to position [317, 0]
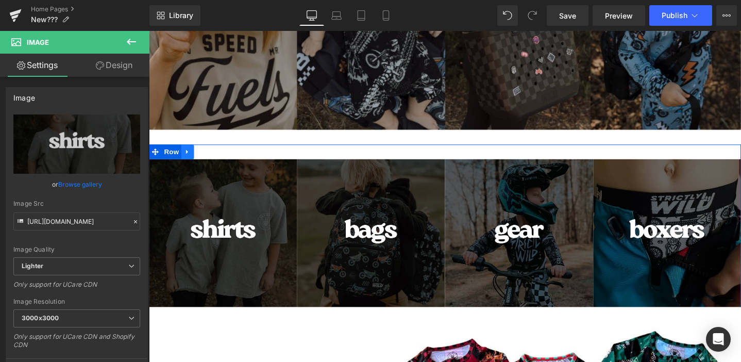
click at [189, 156] on icon at bounding box center [189, 158] width 2 height 5
click at [205, 157] on icon at bounding box center [203, 158] width 7 height 8
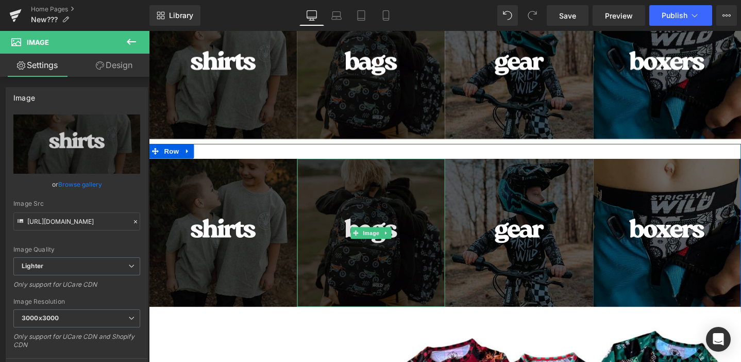
scroll to position [491, 0]
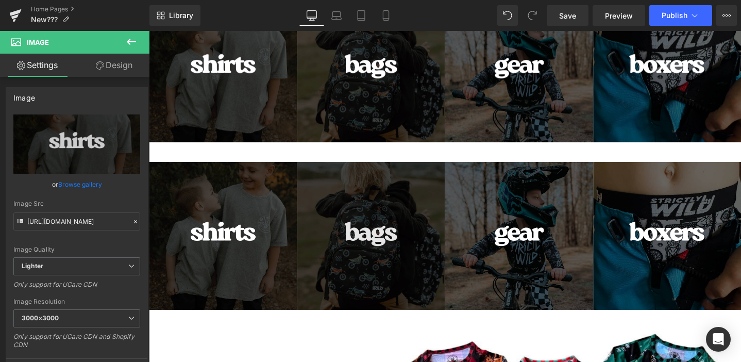
click at [390, 204] on img at bounding box center [383, 247] width 156 height 156
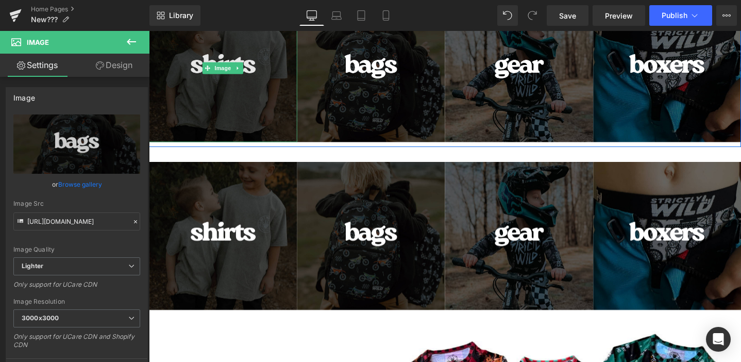
scroll to position [449, 0]
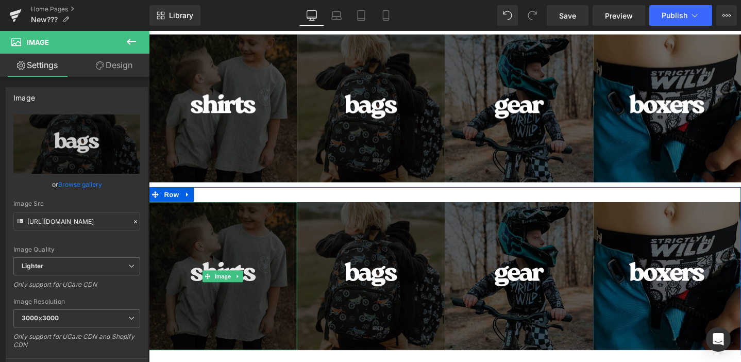
click at [244, 260] on img at bounding box center [227, 289] width 156 height 156
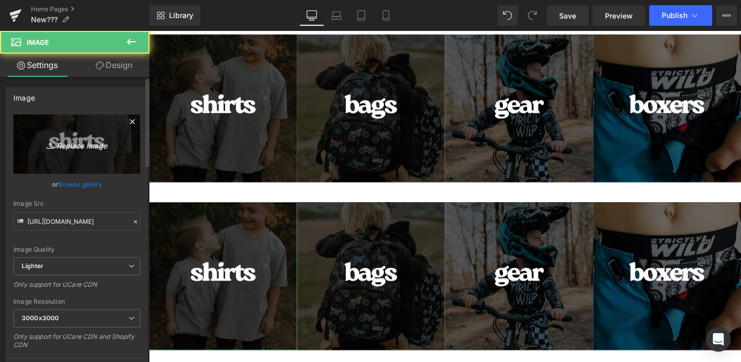
click at [69, 135] on link "Replace Image" at bounding box center [76, 143] width 127 height 59
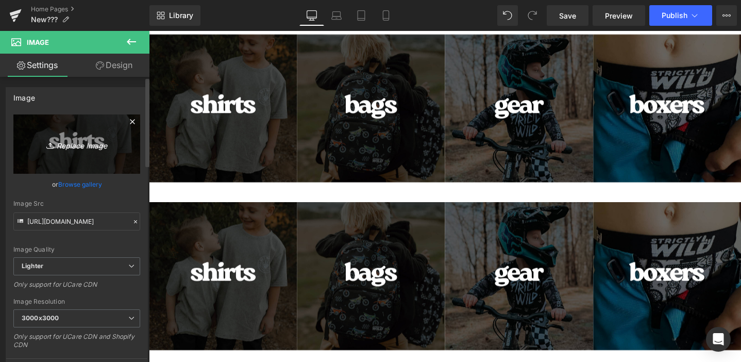
type input "C:\fakepath\1.png"
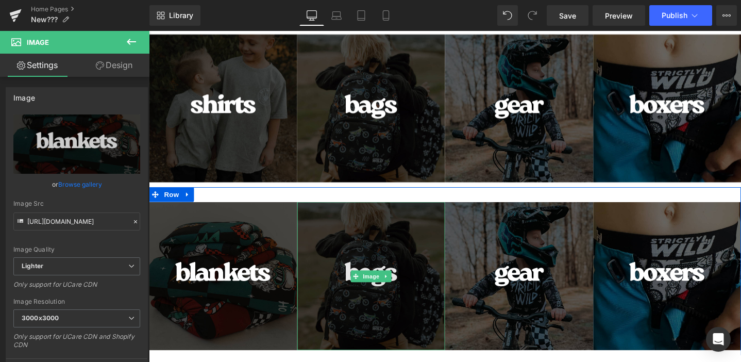
click at [384, 241] on img at bounding box center [383, 289] width 156 height 156
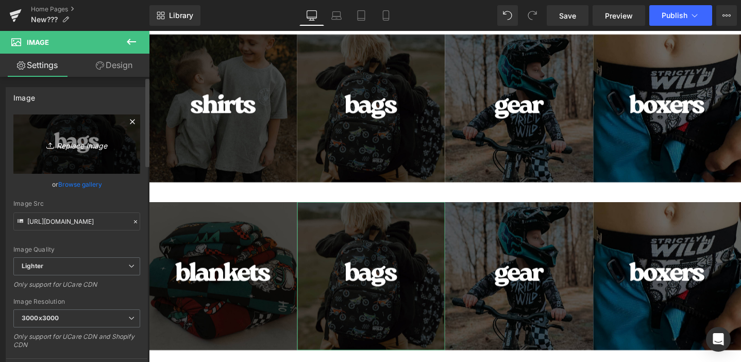
click at [72, 147] on icon "Replace Image" at bounding box center [77, 144] width 82 height 13
type input "C:\fakepath\3.png"
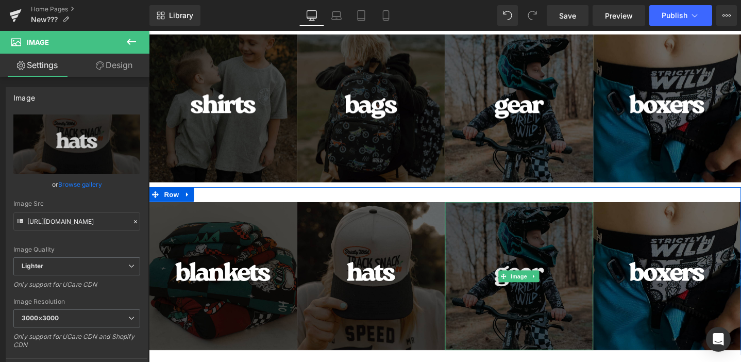
click at [526, 237] on img at bounding box center [539, 289] width 156 height 156
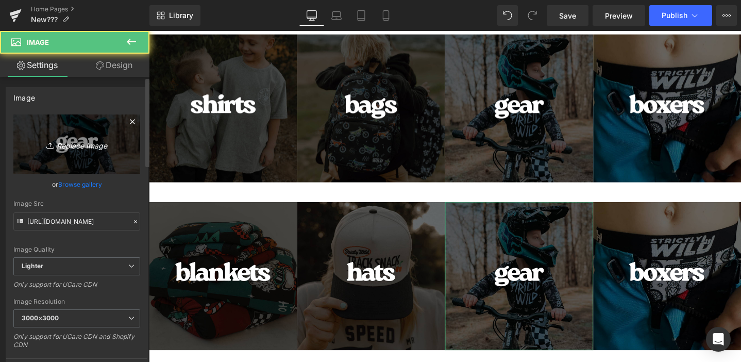
click at [69, 130] on link "Replace Image" at bounding box center [76, 143] width 127 height 59
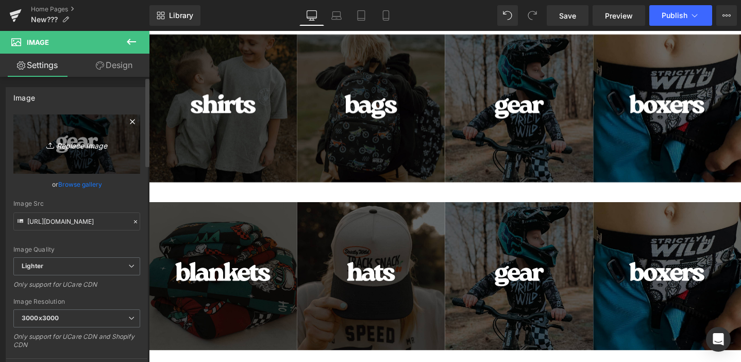
type input "C:\fakepath\7.png"
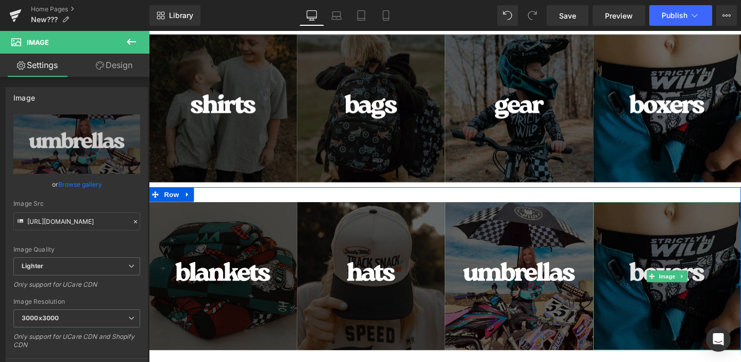
click at [673, 237] on img at bounding box center [695, 289] width 156 height 156
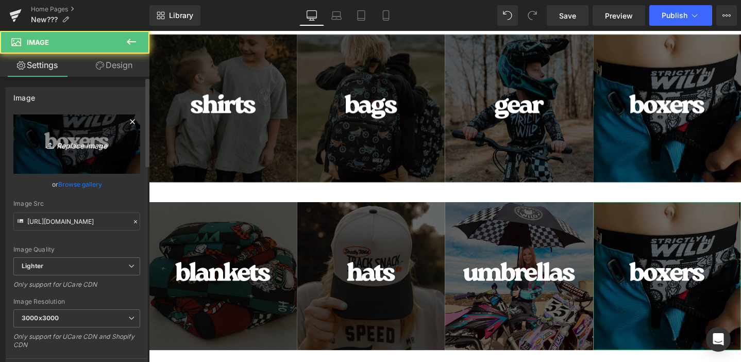
click at [89, 151] on link "Replace Image" at bounding box center [76, 143] width 127 height 59
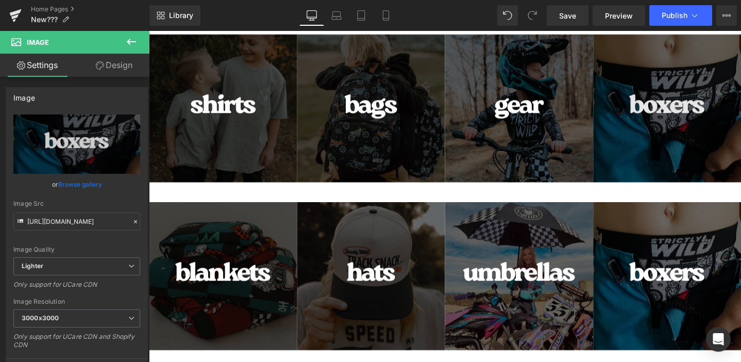
type input "C:\fakepath\8.png"
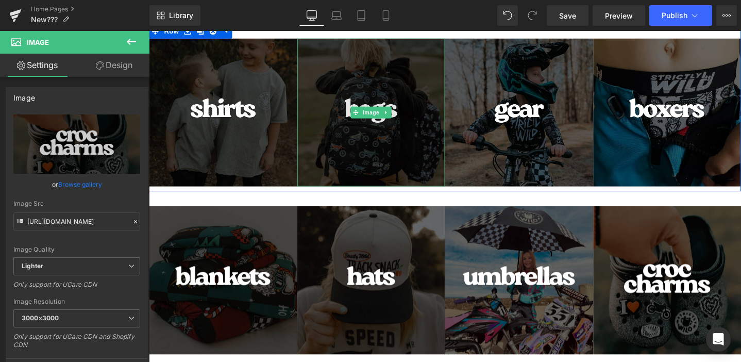
scroll to position [425, 0]
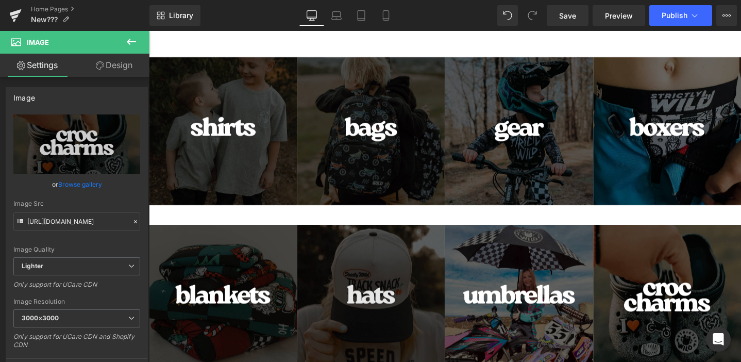
click at [404, 274] on img at bounding box center [383, 313] width 156 height 156
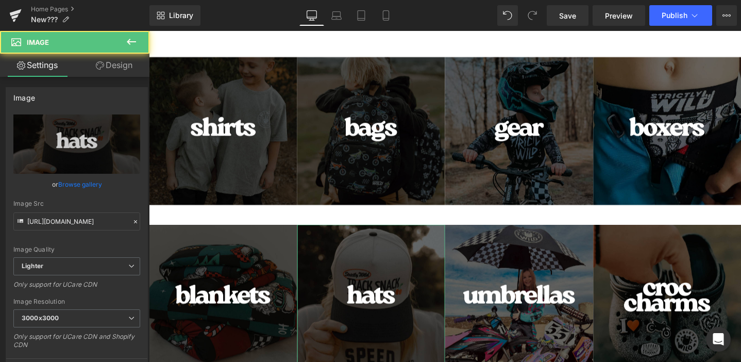
click at [114, 70] on link "Design" at bounding box center [114, 65] width 75 height 23
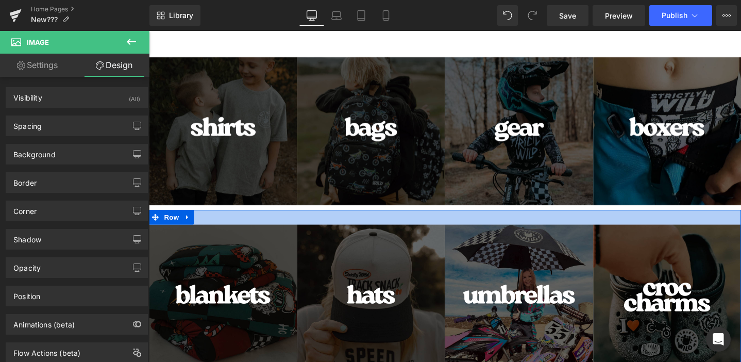
click at [456, 225] on div at bounding box center [461, 226] width 624 height 15
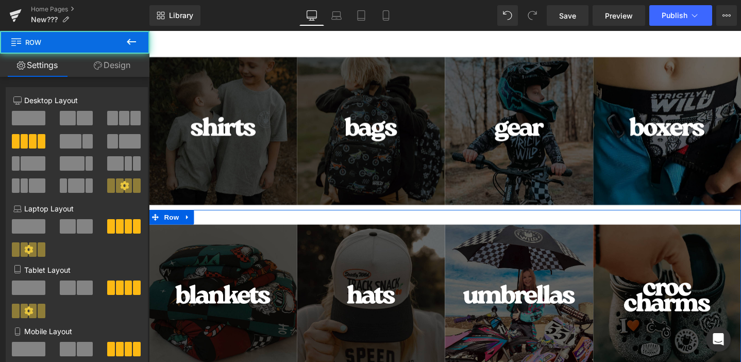
click at [111, 72] on link "Design" at bounding box center [112, 65] width 75 height 23
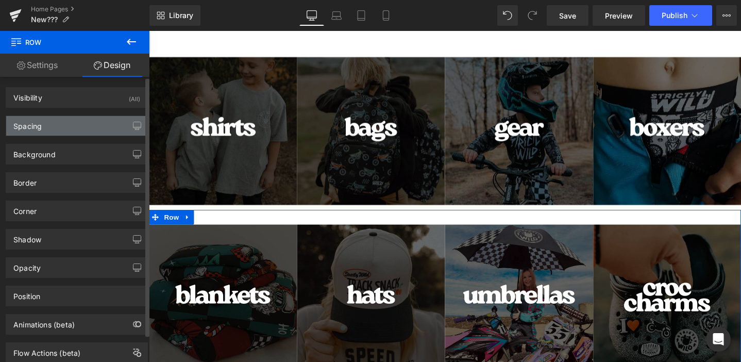
click at [87, 123] on div "Spacing" at bounding box center [76, 126] width 141 height 20
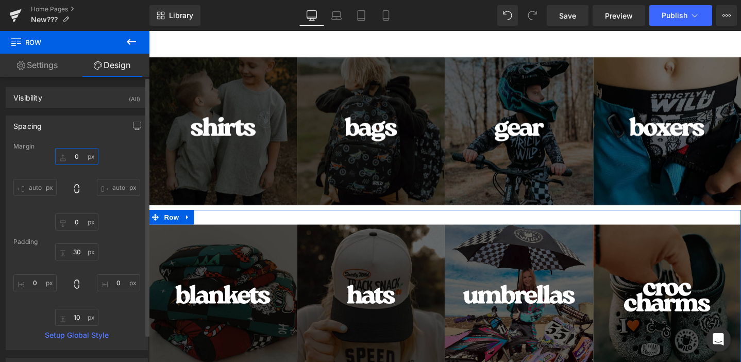
click at [77, 158] on input "text" at bounding box center [76, 156] width 43 height 17
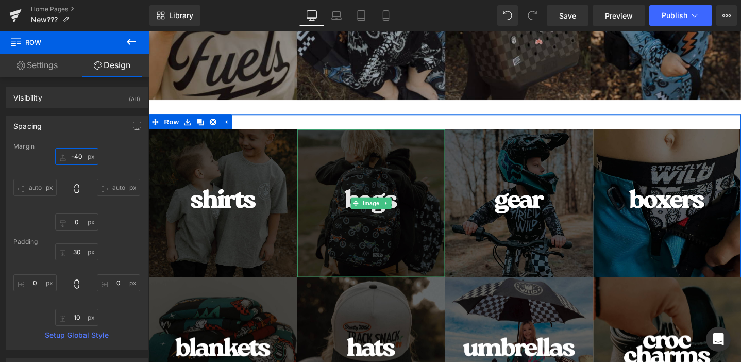
scroll to position [347, 0]
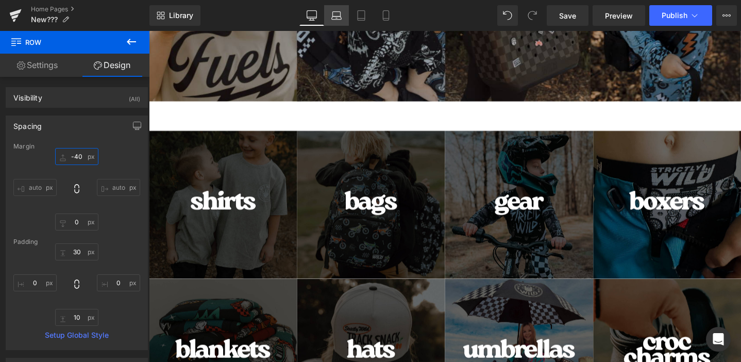
type input "-40"
click at [332, 16] on icon at bounding box center [337, 15] width 10 height 10
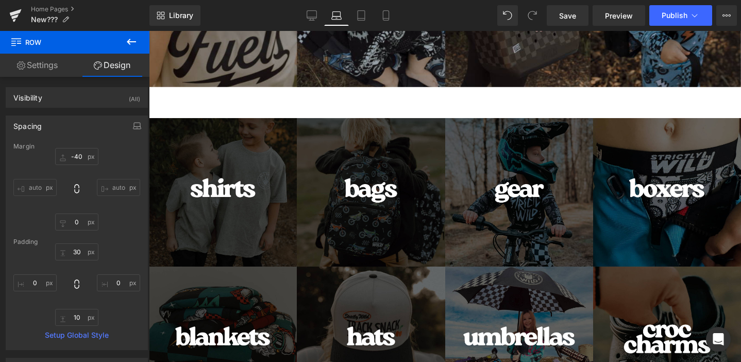
scroll to position [322, 0]
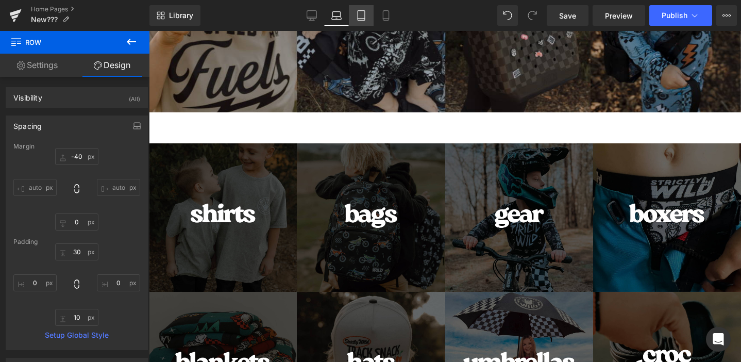
click at [368, 14] on link "Tablet" at bounding box center [361, 15] width 25 height 21
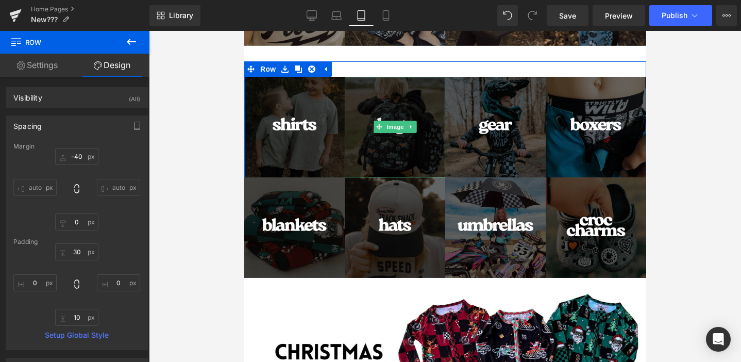
scroll to position [302, 0]
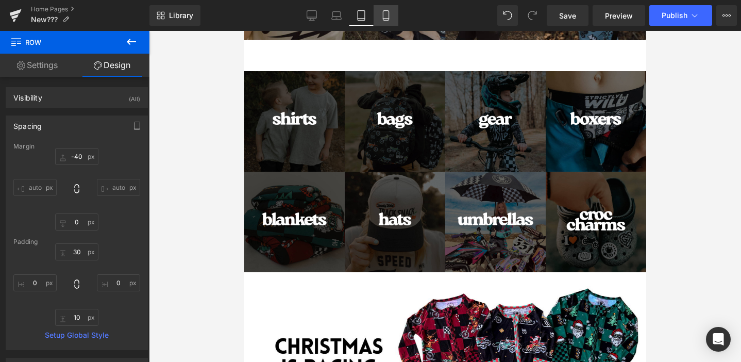
click at [391, 12] on icon at bounding box center [386, 15] width 10 height 10
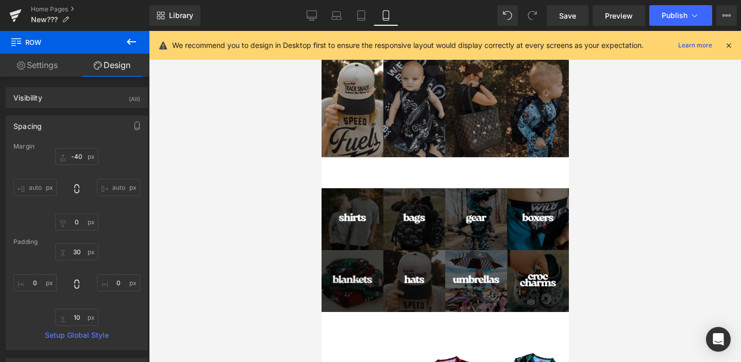
scroll to position [70, 0]
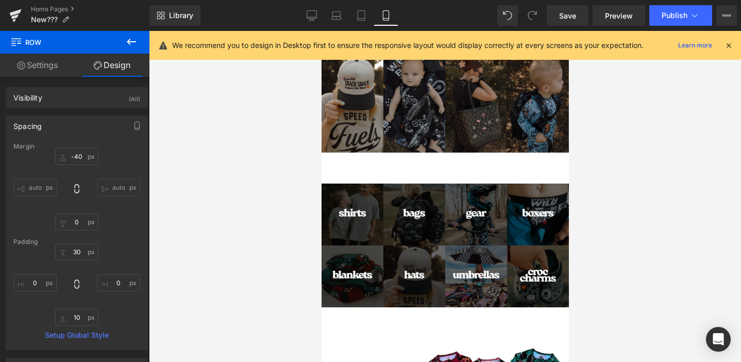
click at [733, 46] on icon at bounding box center [728, 45] width 9 height 9
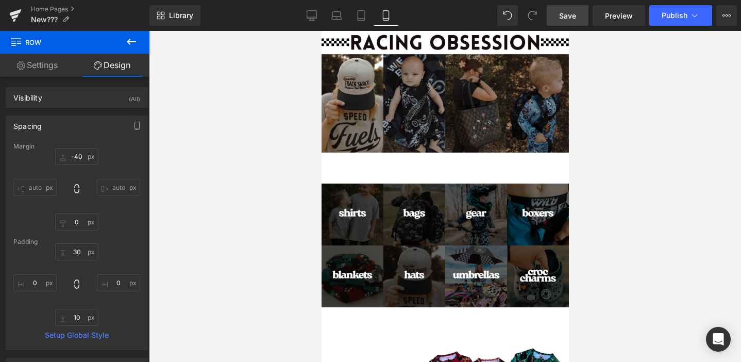
click at [559, 19] on link "Save" at bounding box center [568, 15] width 42 height 21
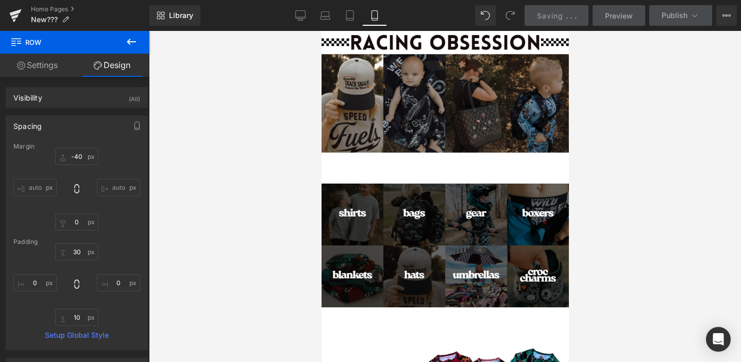
scroll to position [0, 0]
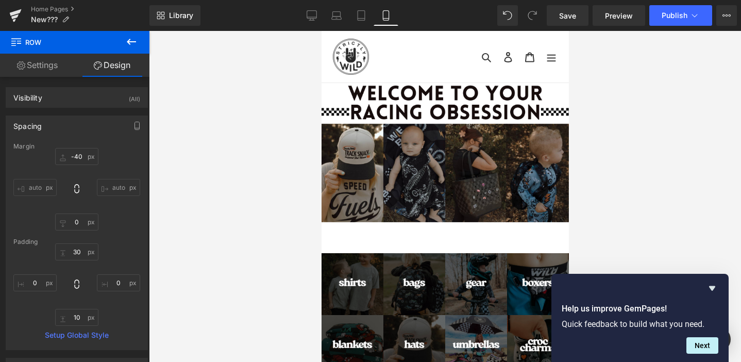
click at [135, 41] on icon at bounding box center [131, 42] width 12 height 12
